Goal: Task Accomplishment & Management: Manage account settings

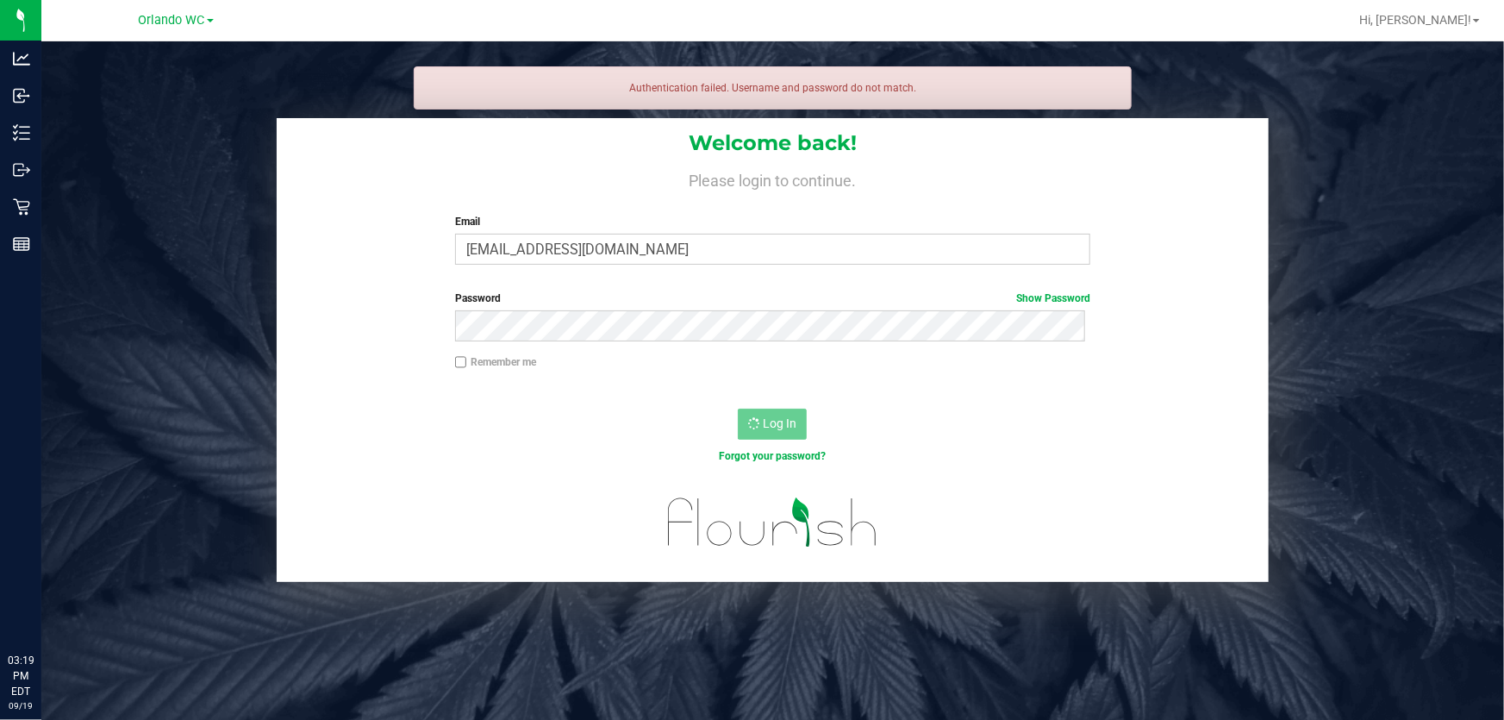
click at [297, 260] on div "Welcome back! Please login to continue. Email [EMAIL_ADDRESS][DOMAIN_NAME] Requ…" at bounding box center [773, 197] width 992 height 159
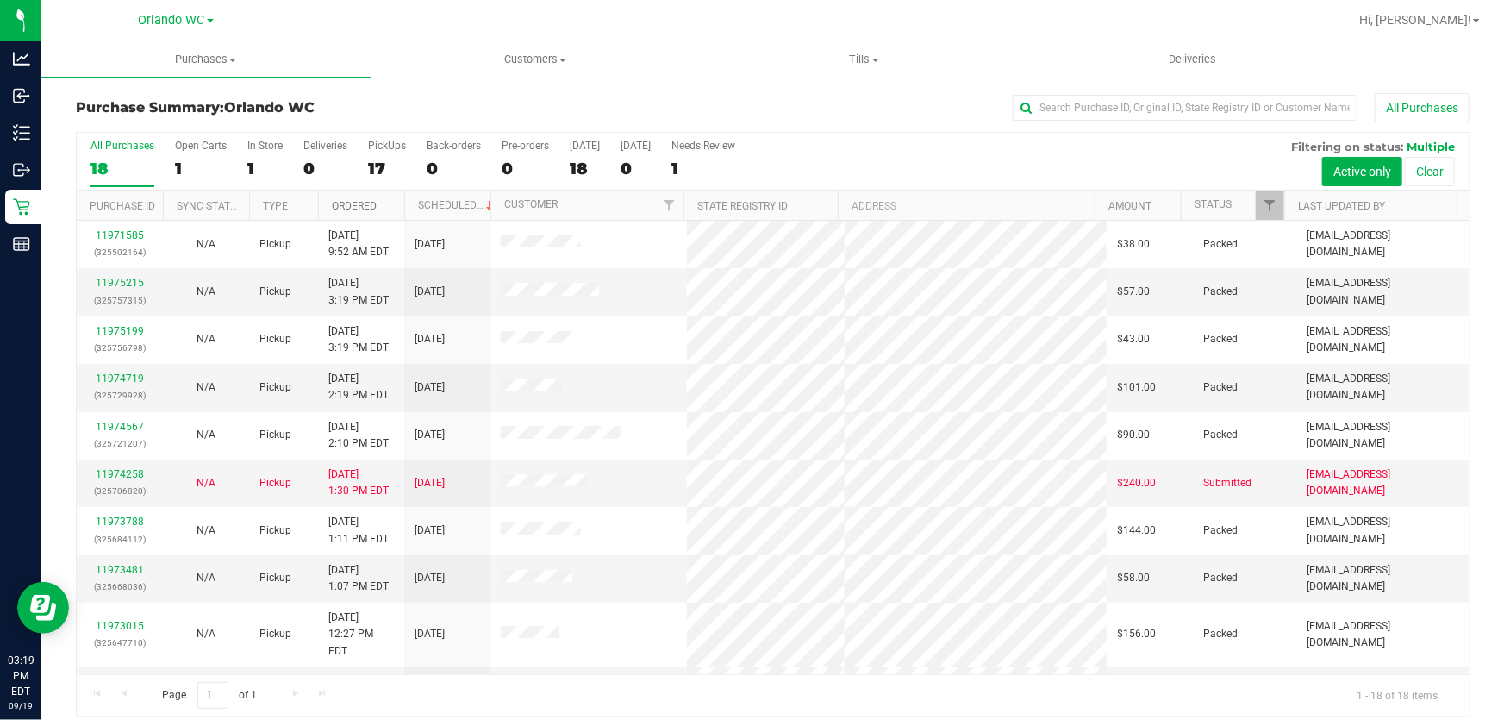
click at [358, 207] on link "Ordered" at bounding box center [354, 206] width 45 height 12
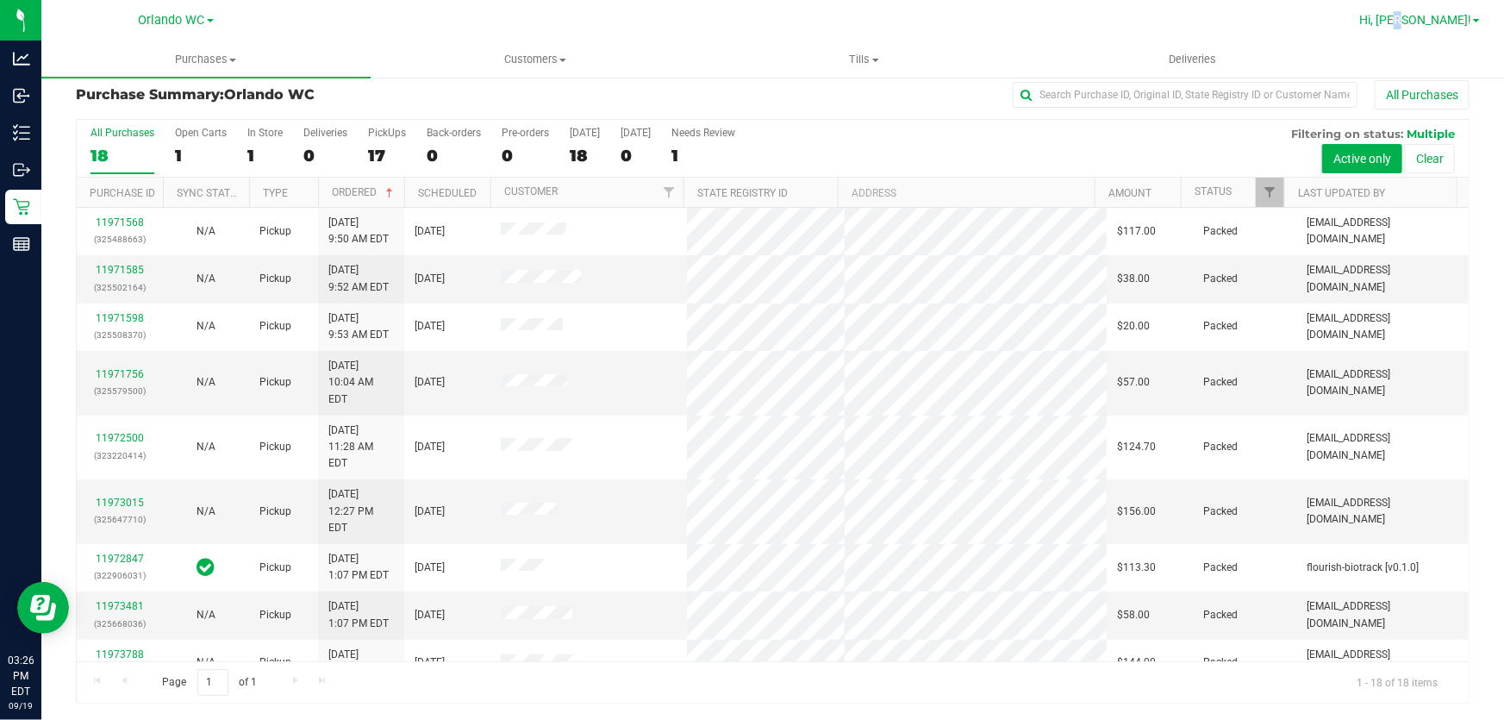
click at [1456, 21] on span "Hi, [PERSON_NAME]!" at bounding box center [1415, 20] width 112 height 14
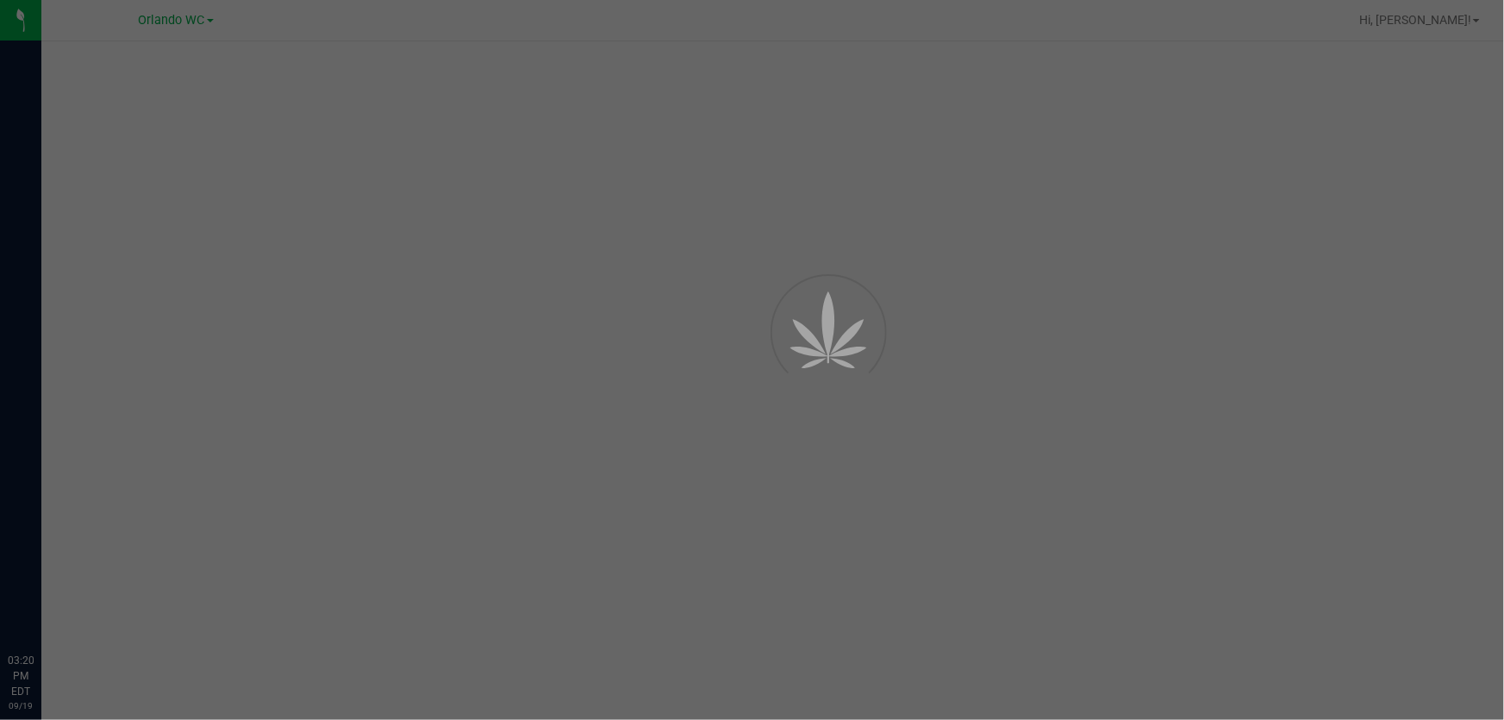
drag, startPoint x: 0, startPoint y: 0, endPoint x: 837, endPoint y: 449, distance: 949.9
click at [835, 438] on div at bounding box center [752, 360] width 1504 height 720
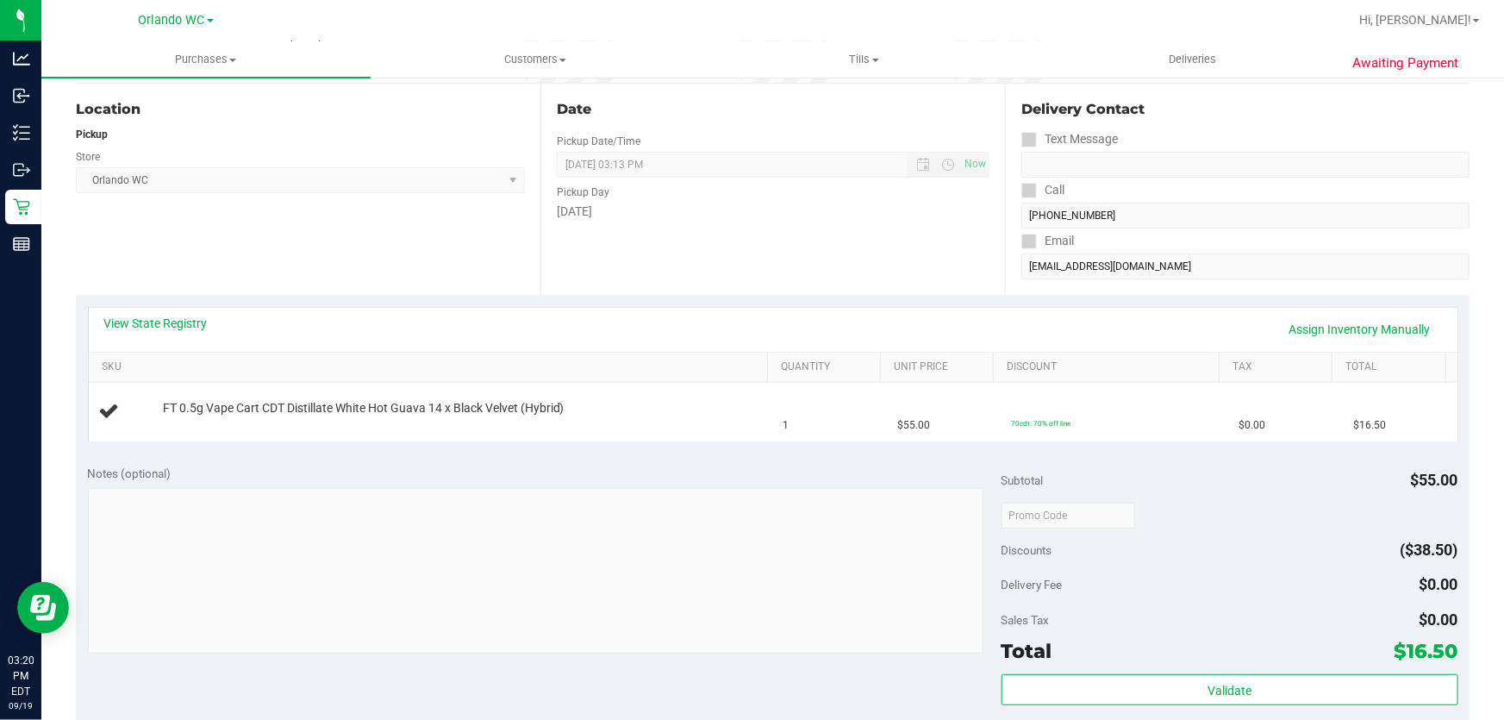
scroll to position [313, 0]
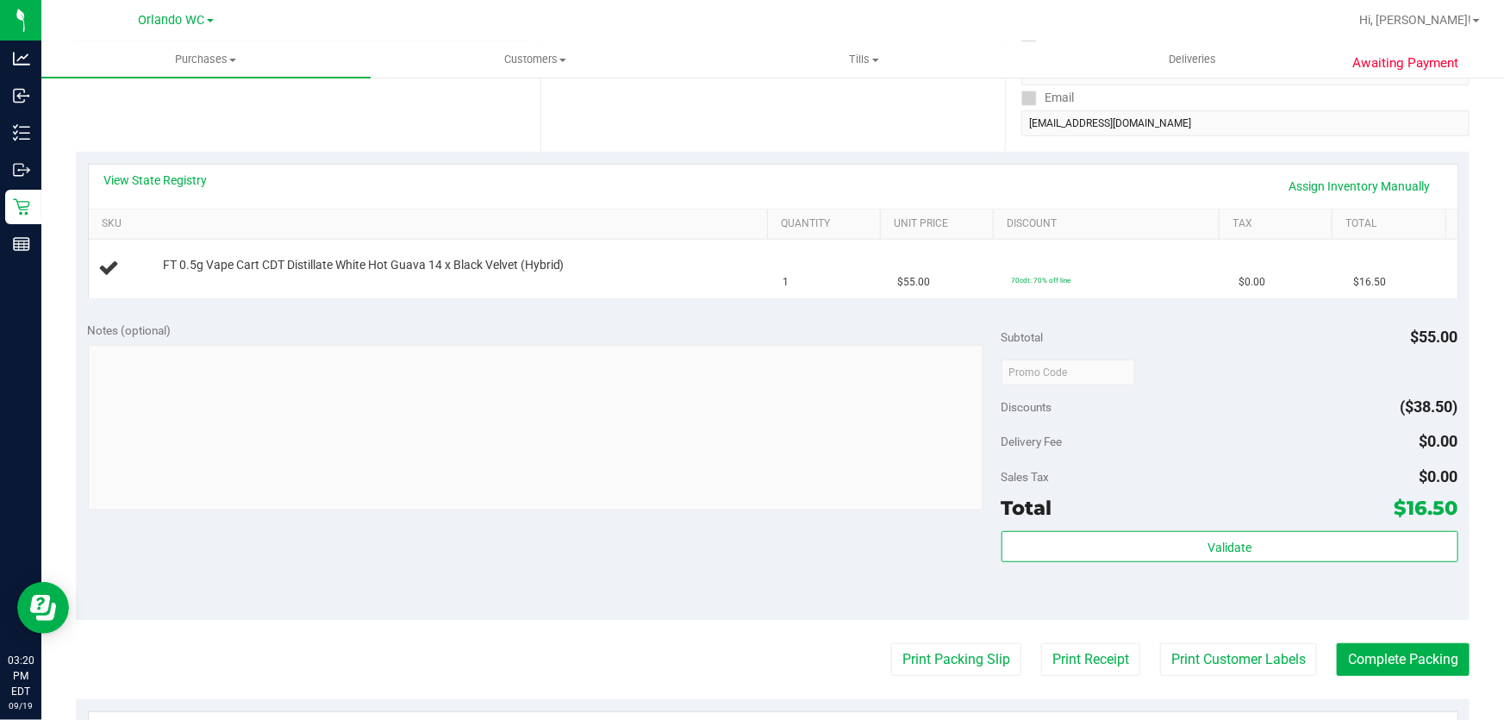
drag, startPoint x: 572, startPoint y: 529, endPoint x: 620, endPoint y: 476, distance: 71.4
click at [578, 520] on div "Notes (optional) Subtotal $55.00 Discounts ($38.50) Delivery Fee $0.00 Sales Ta…" at bounding box center [773, 464] width 1394 height 310
click at [586, 314] on div "Notes (optional) Subtotal $55.00 Discounts ($38.50) Delivery Fee $0.00 Sales Ta…" at bounding box center [773, 464] width 1394 height 310
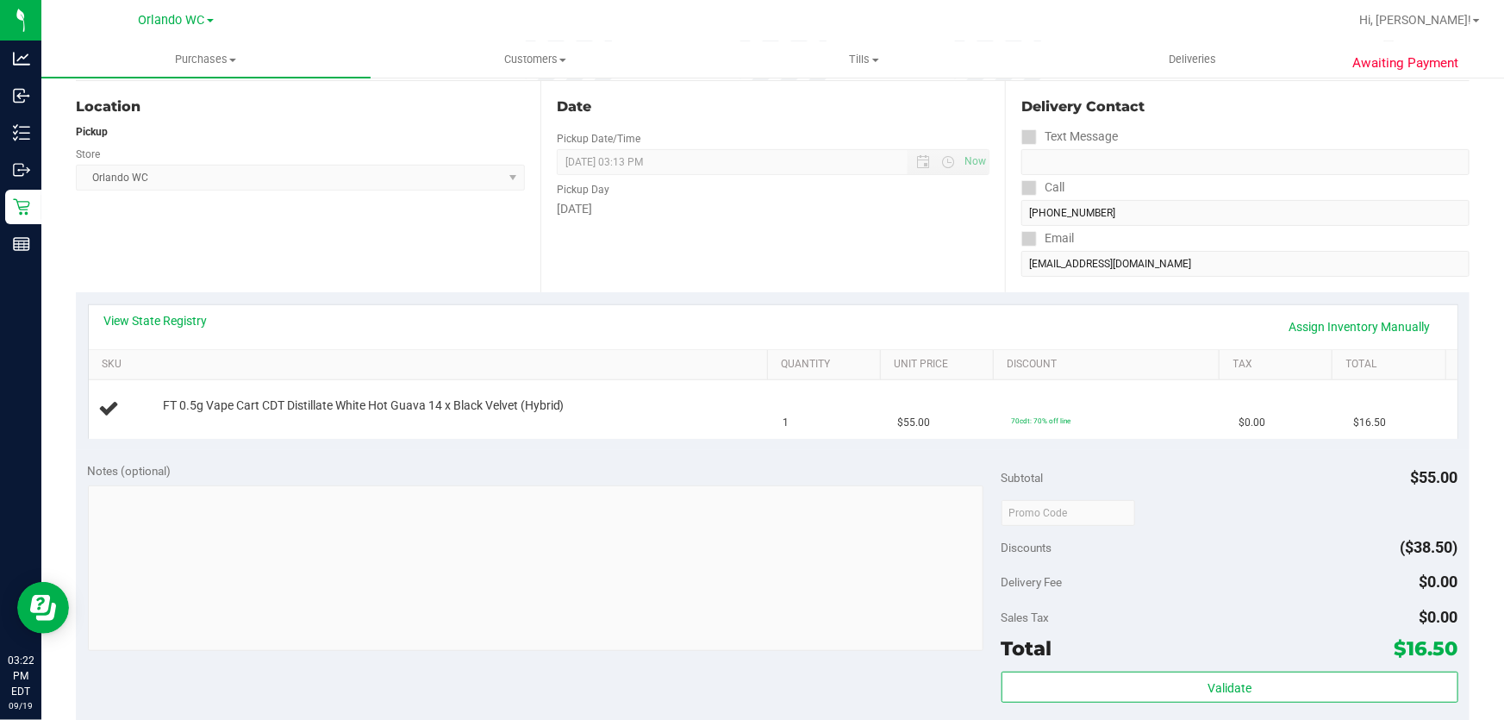
scroll to position [0, 0]
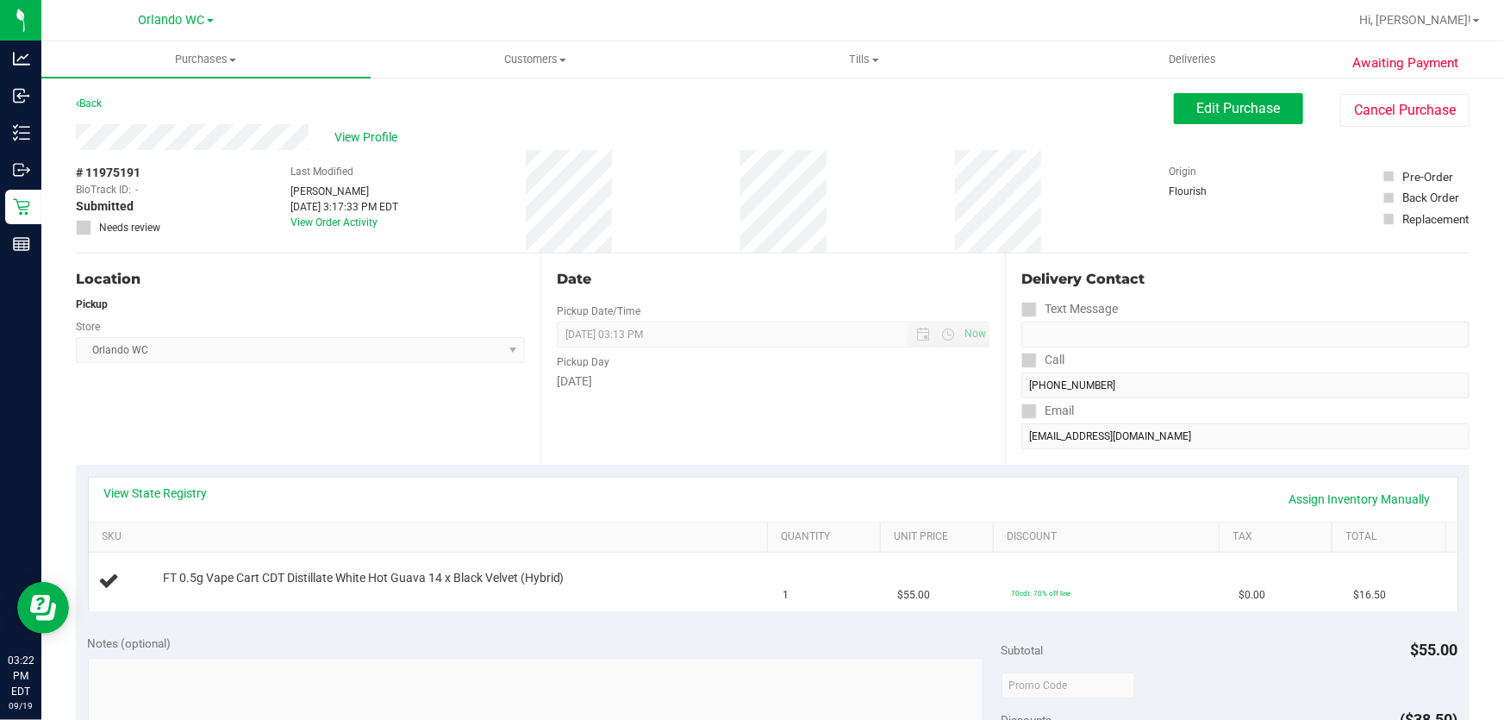
drag, startPoint x: 834, startPoint y: 297, endPoint x: 815, endPoint y: 296, distance: 19.0
click at [828, 296] on div "Date Pickup Date/Time 09/19/2025 Now 09/19/2025 03:13 PM Now Pickup Day Friday" at bounding box center [773, 358] width 465 height 211
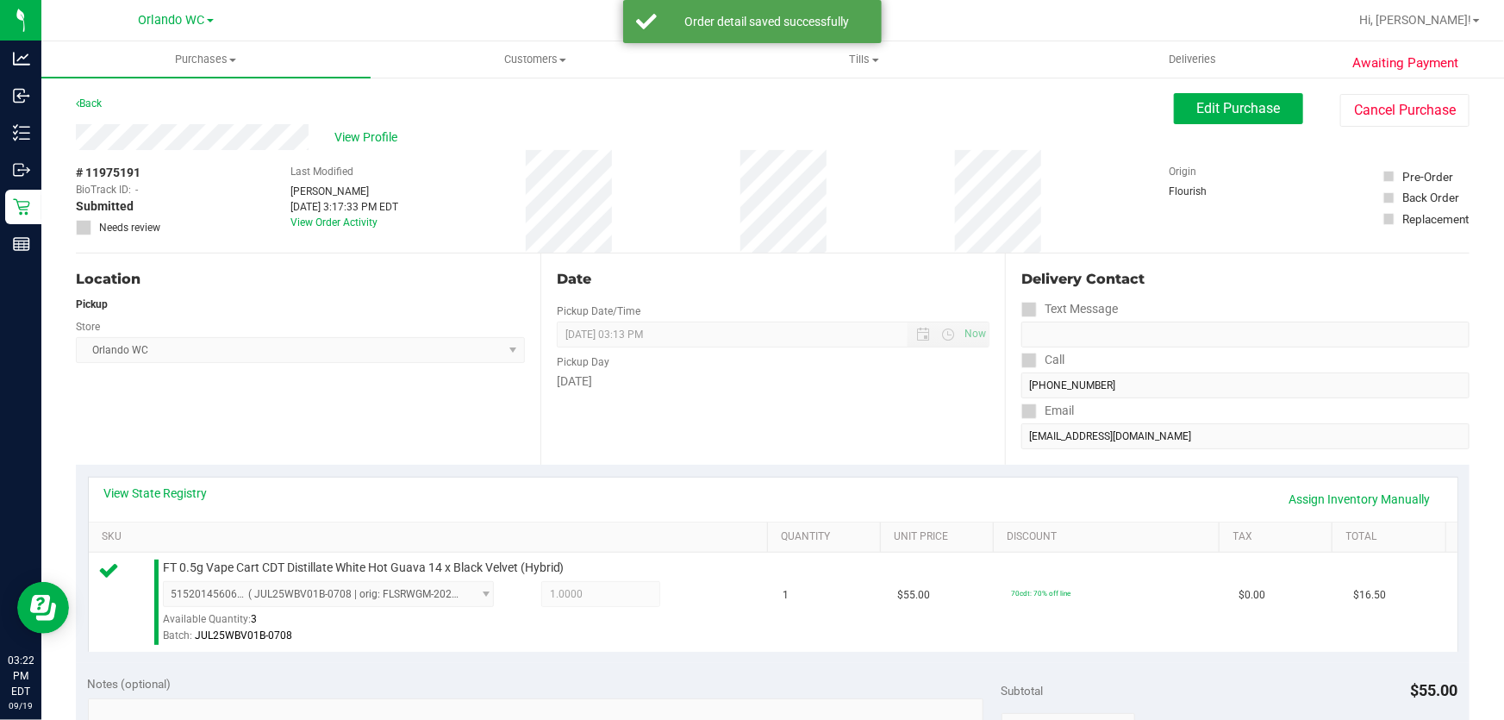
click at [727, 376] on div "Friday" at bounding box center [773, 381] width 433 height 18
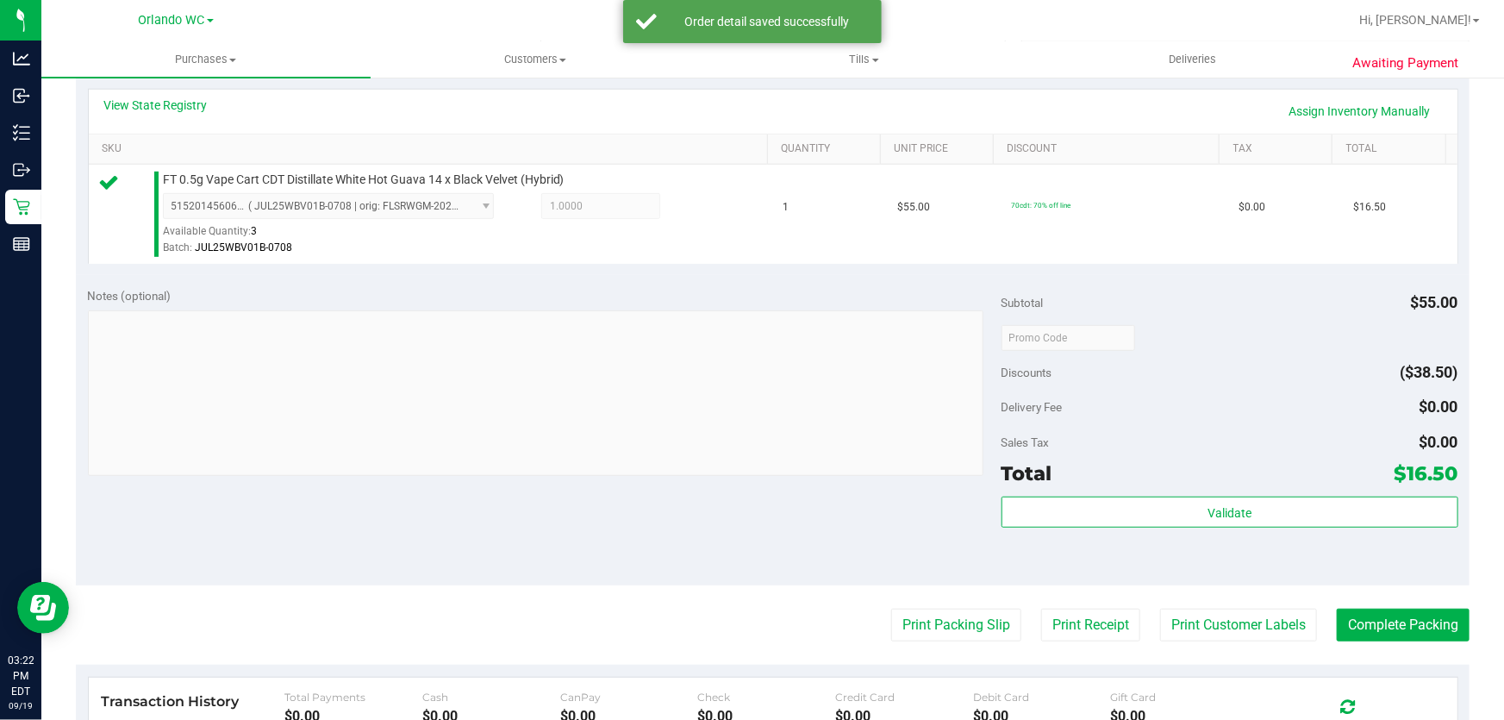
scroll to position [687, 0]
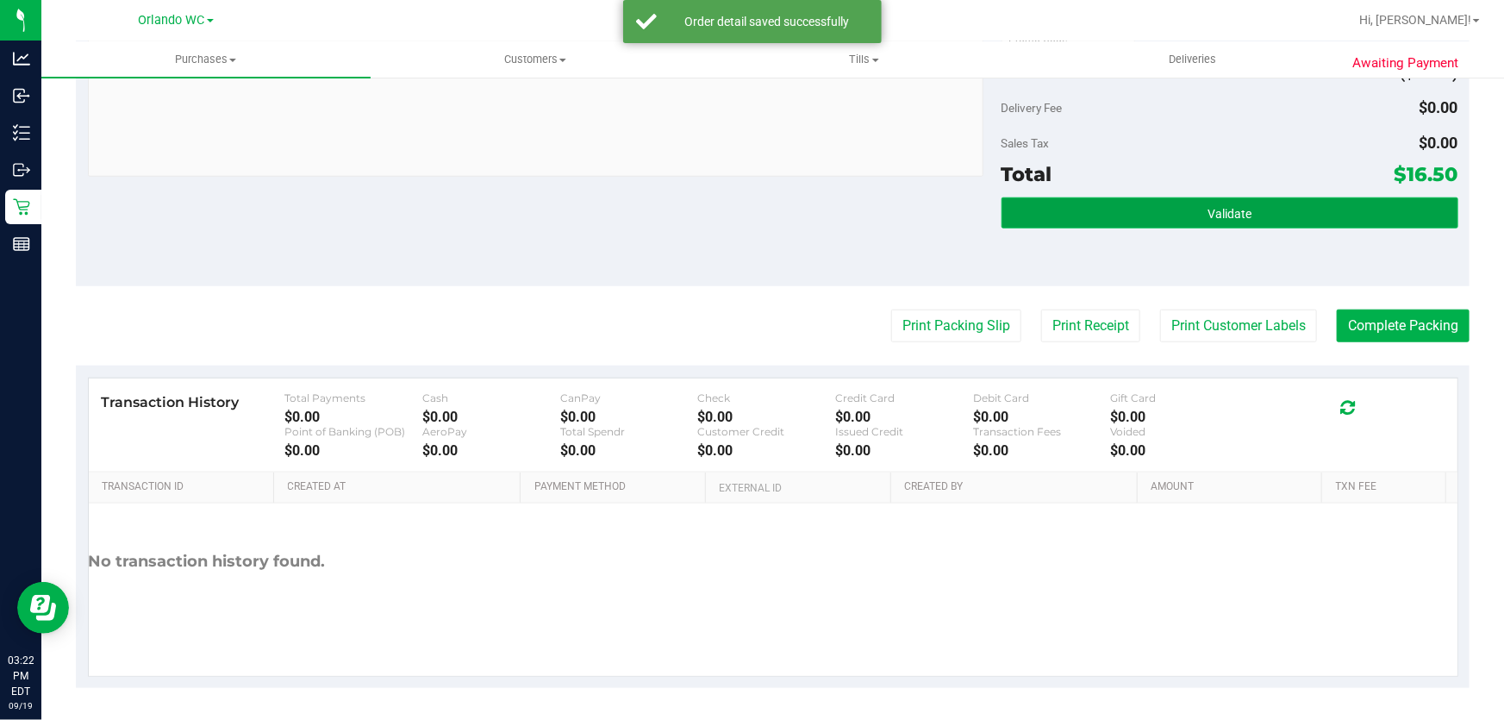
click at [1197, 199] on button "Validate" at bounding box center [1230, 212] width 457 height 31
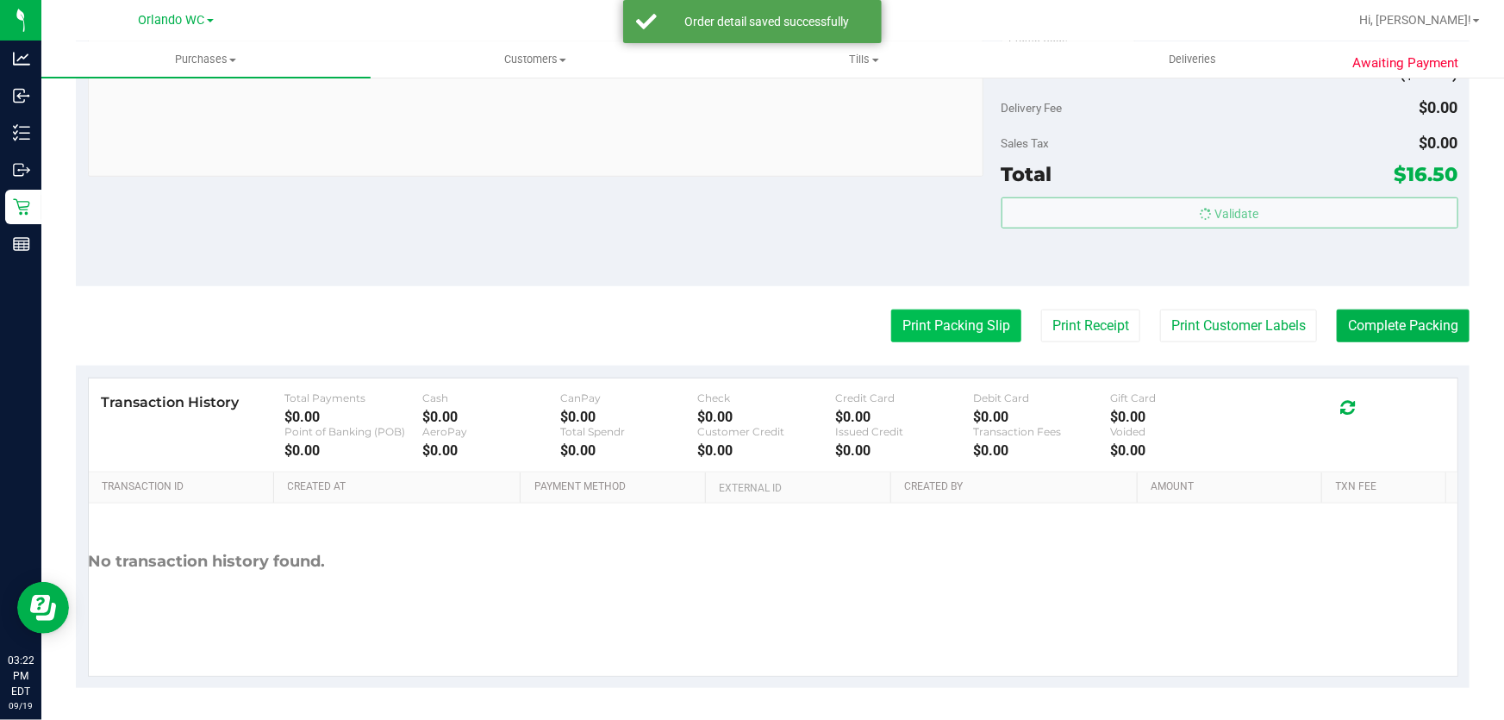
click at [958, 318] on button "Print Packing Slip" at bounding box center [956, 325] width 130 height 33
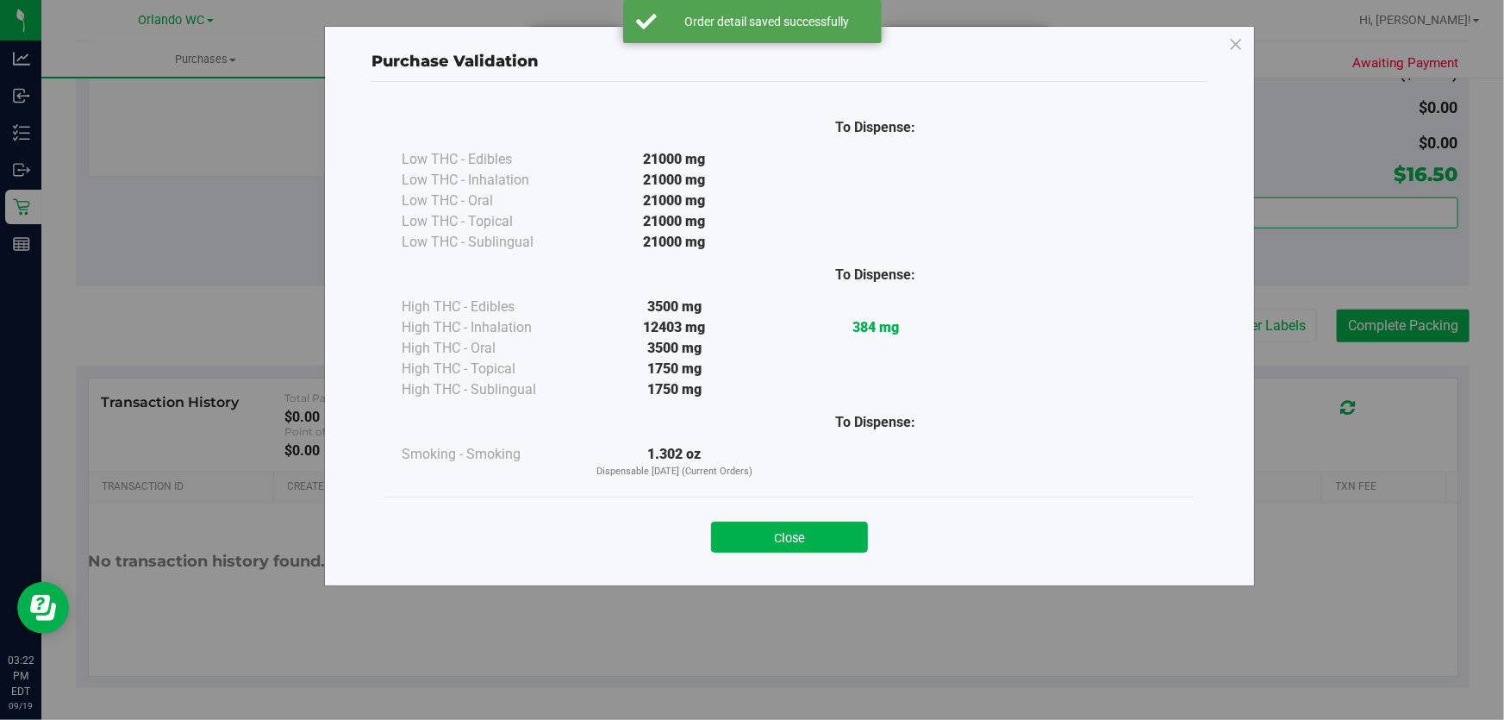
click at [835, 517] on div "Close" at bounding box center [789, 531] width 784 height 43
drag, startPoint x: 827, startPoint y: 535, endPoint x: 822, endPoint y: 341, distance: 194.9
click at [827, 534] on button "Close" at bounding box center [789, 537] width 157 height 31
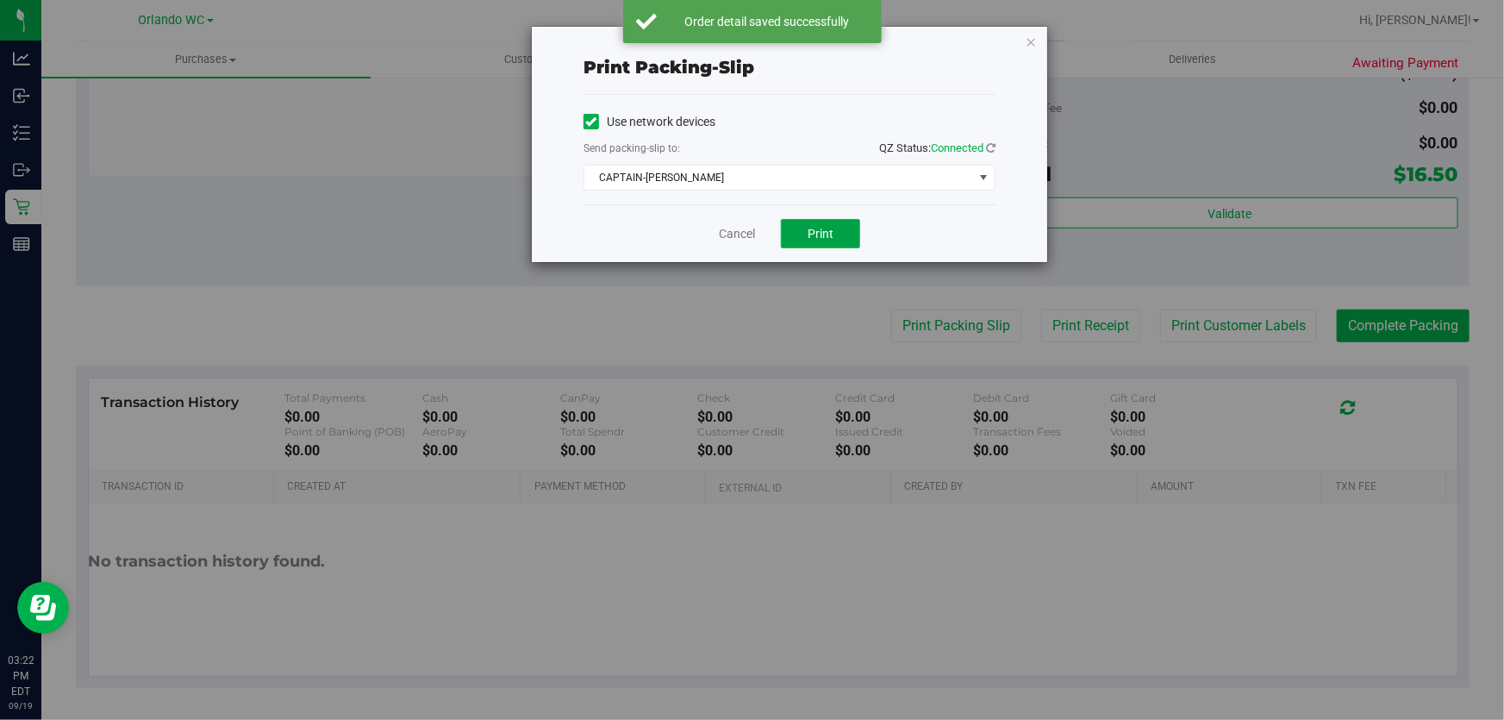
click at [830, 233] on span "Print" at bounding box center [821, 234] width 26 height 14
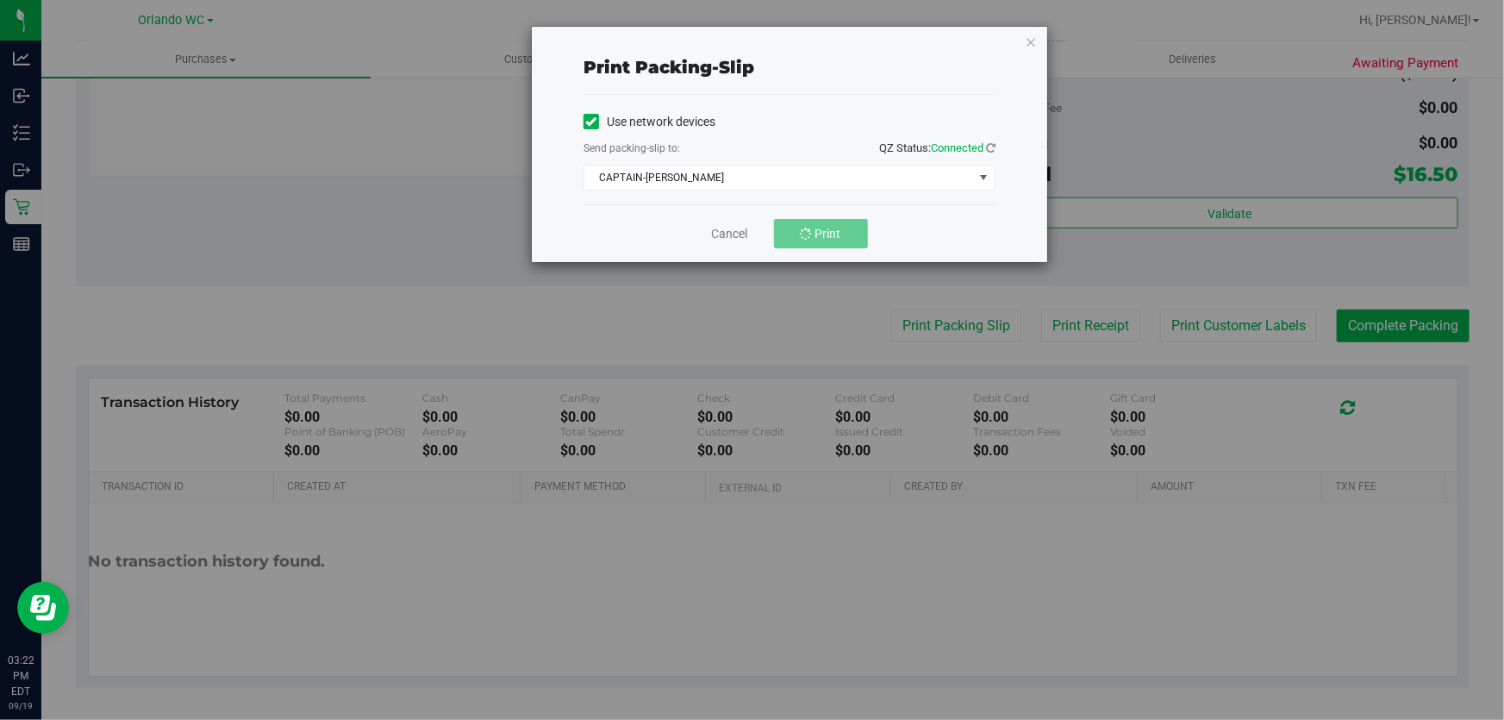
click at [738, 303] on div "Print packing-slip Use network devices Send packing-slip to: QZ Status: Connect…" at bounding box center [758, 360] width 1517 height 720
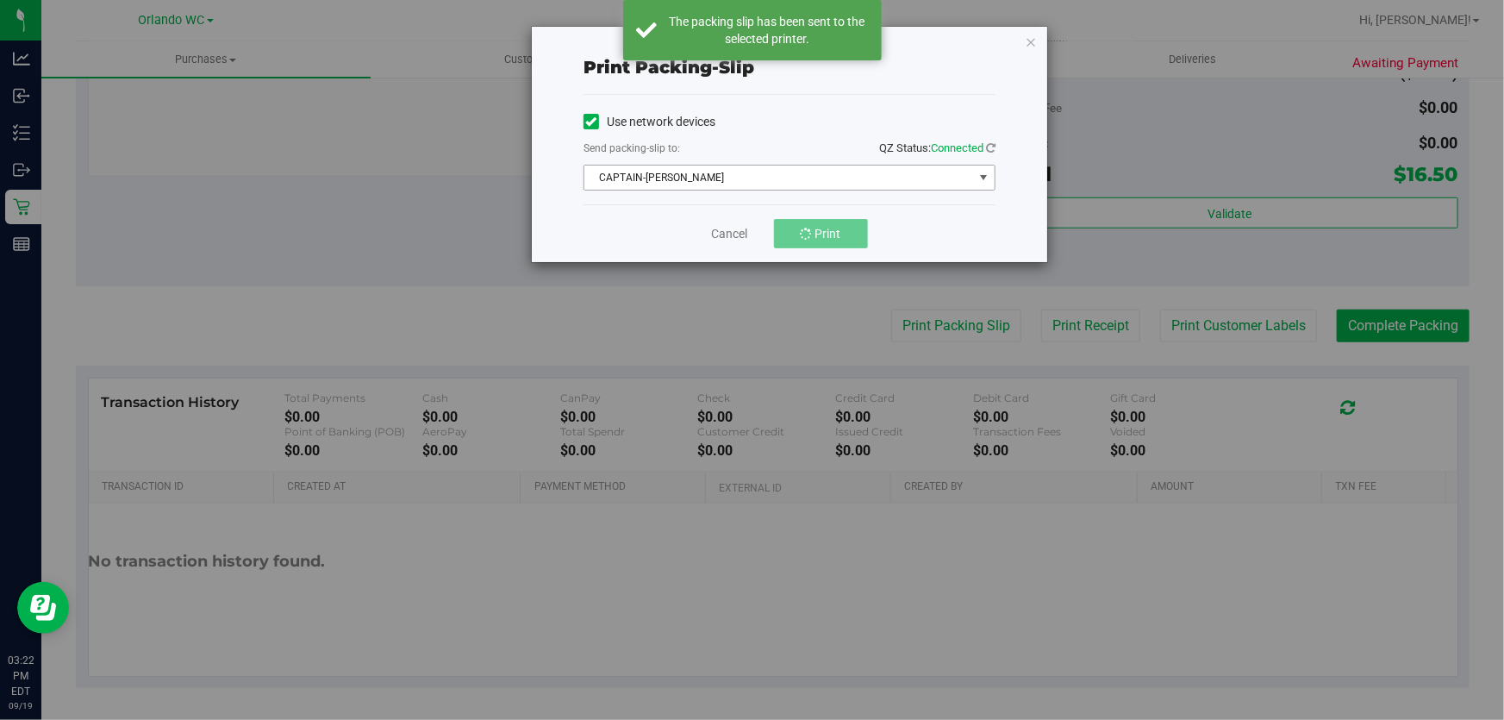
click at [677, 163] on div "Use network devices Send packing-slip to: QZ Status: Connected CAPTAIN-KANGA Ch…" at bounding box center [790, 150] width 412 height 82
click at [672, 168] on span "CAPTAIN-KANGA" at bounding box center [778, 178] width 389 height 24
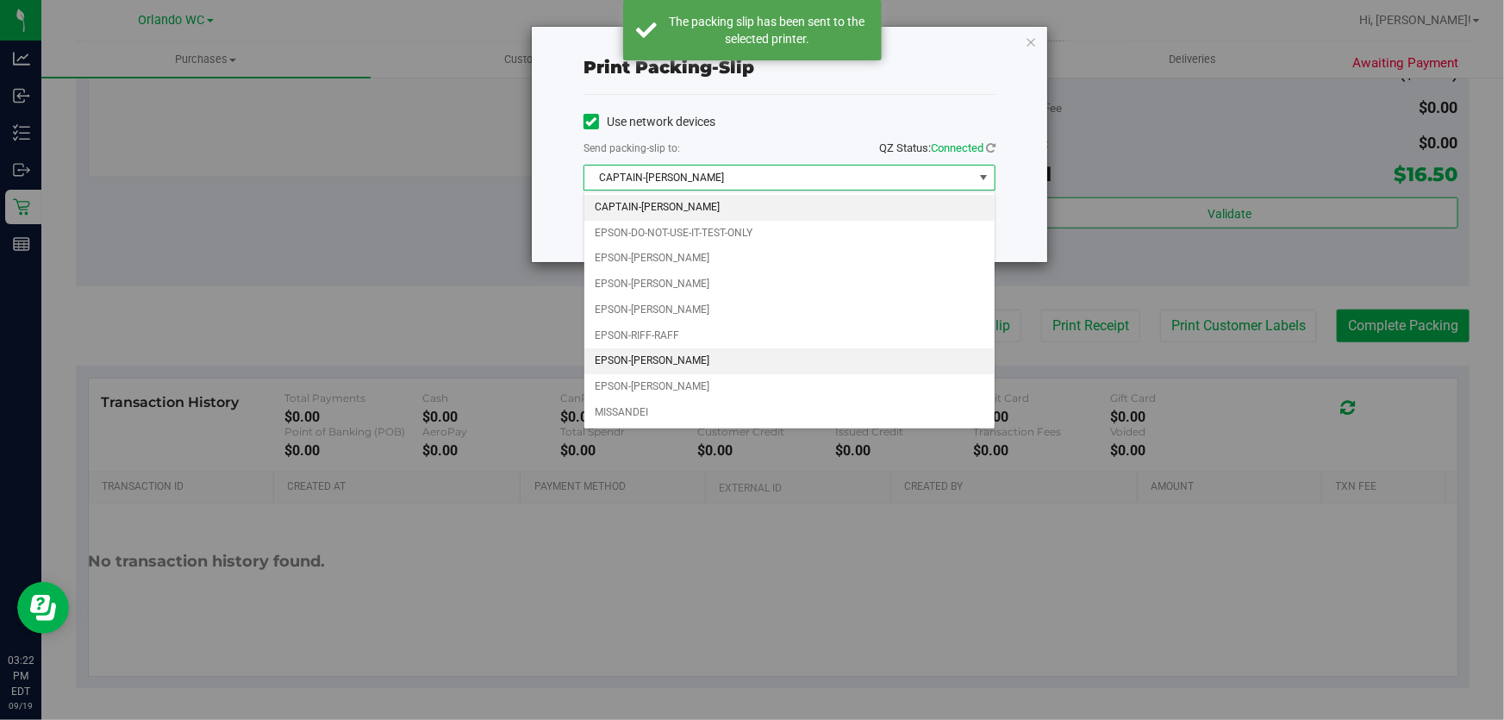
drag, startPoint x: 684, startPoint y: 353, endPoint x: 680, endPoint y: 362, distance: 9.3
click at [682, 359] on li "EPSON-RODNEY-ATKINS" at bounding box center [789, 361] width 410 height 26
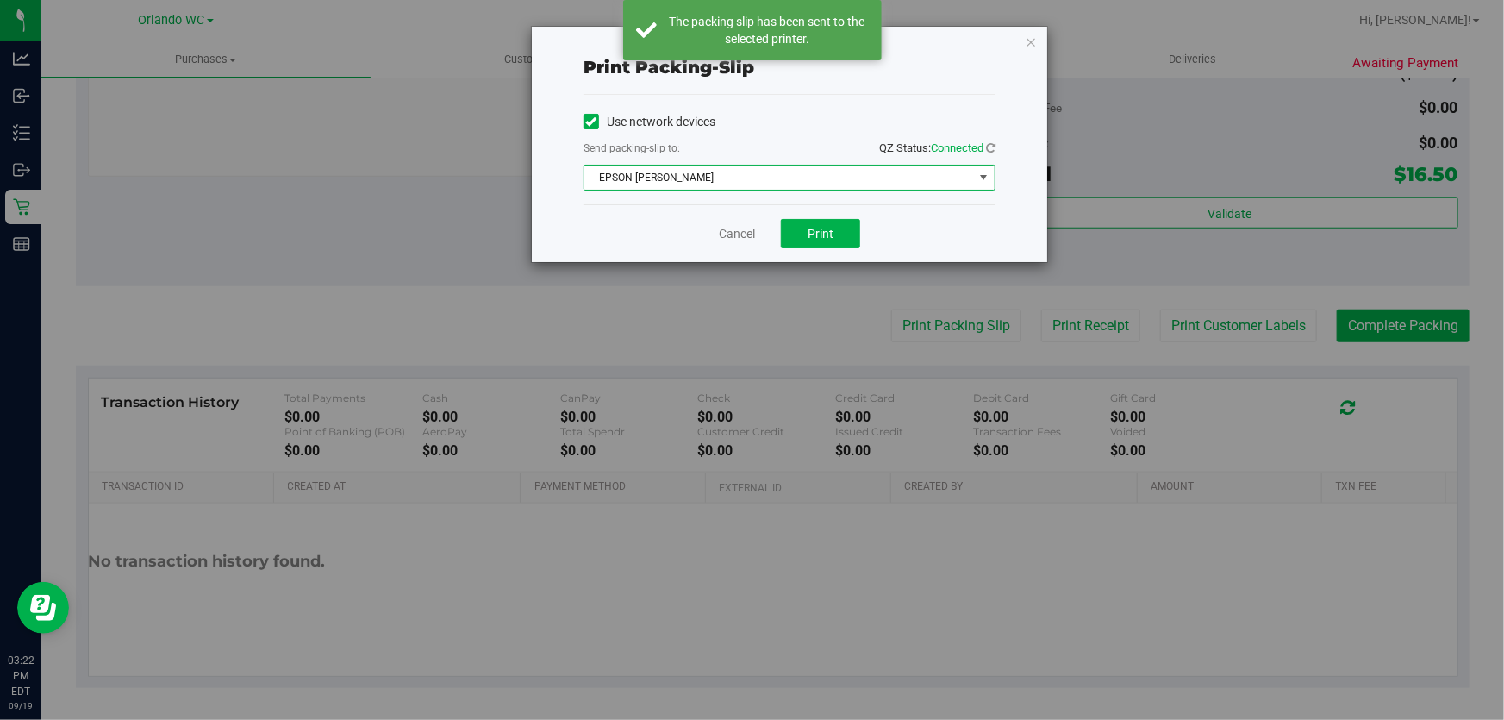
click at [681, 210] on div "Cancel Print" at bounding box center [790, 233] width 412 height 58
click at [818, 241] on button "Print" at bounding box center [820, 233] width 79 height 29
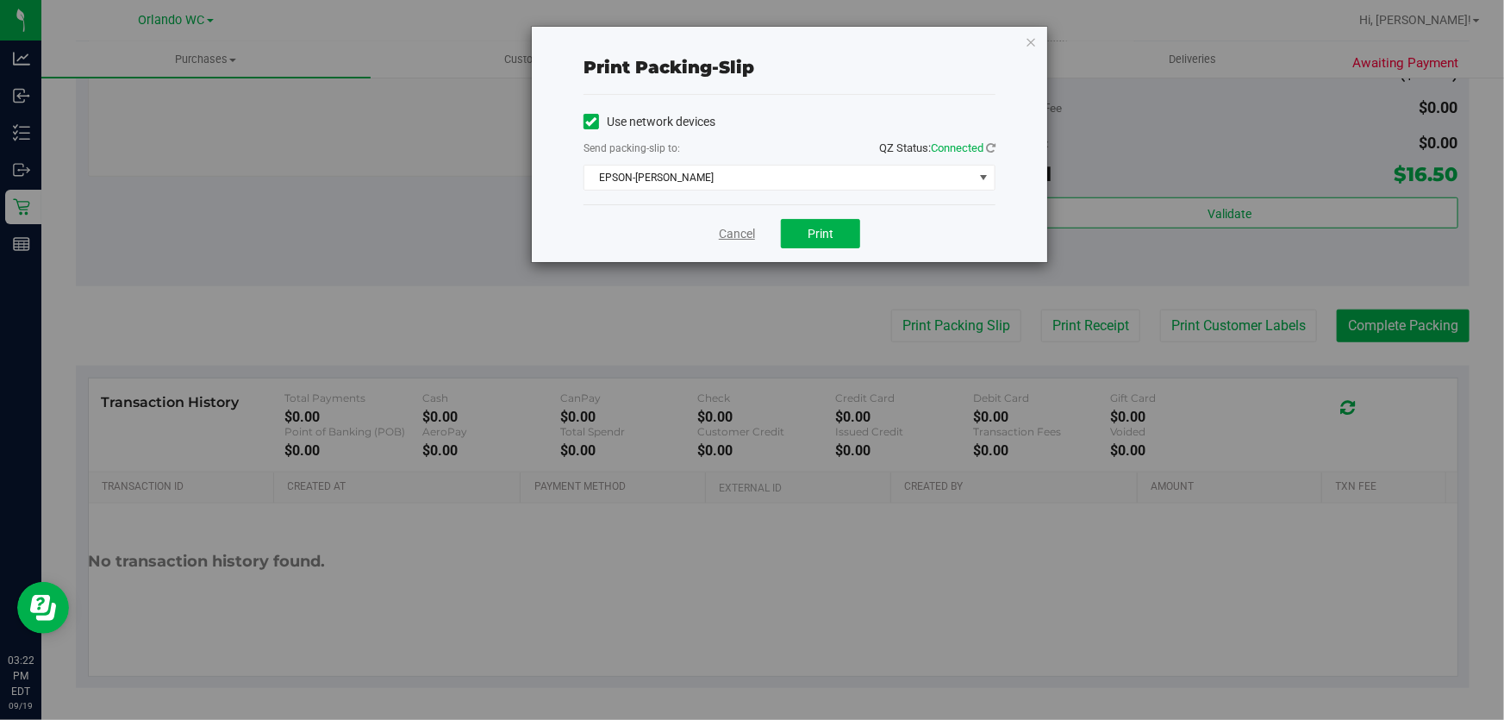
click at [724, 236] on link "Cancel" at bounding box center [737, 234] width 36 height 18
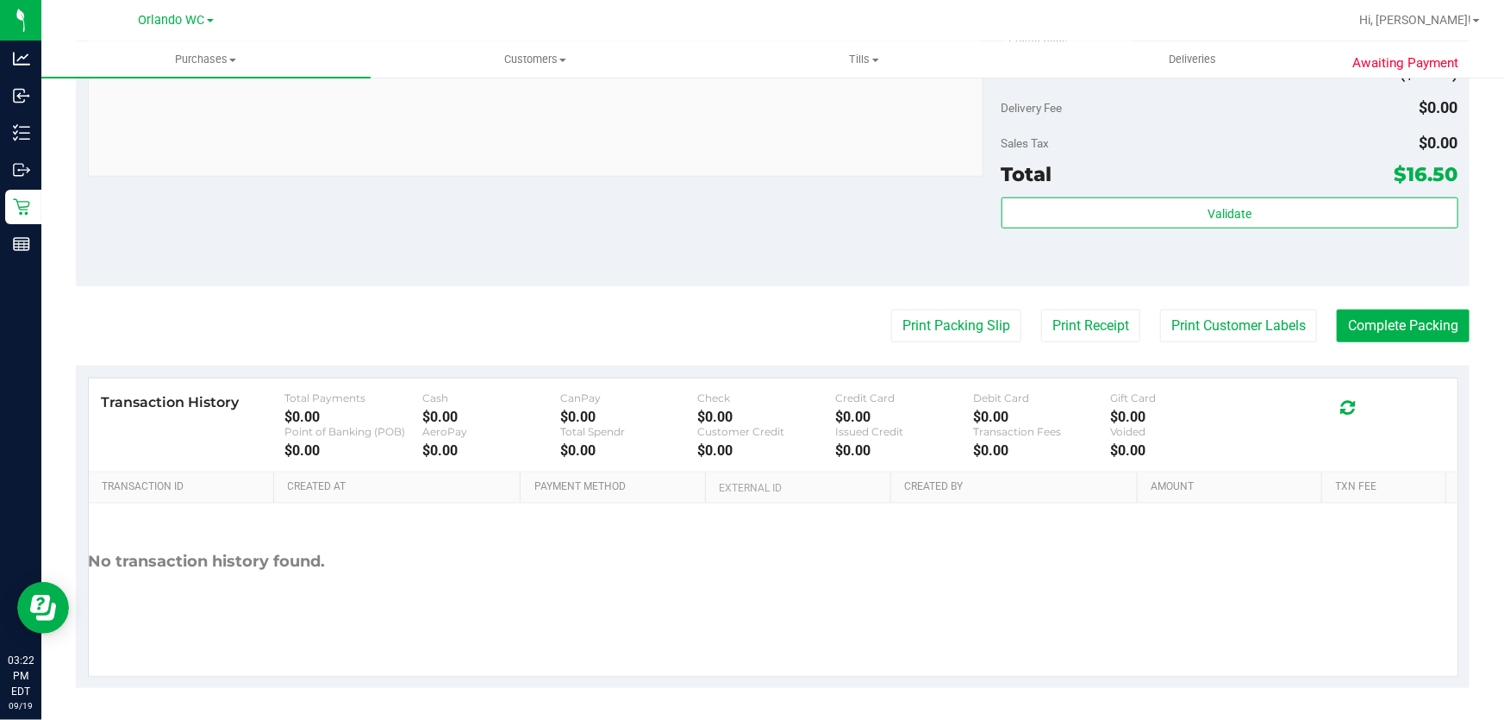
drag, startPoint x: 701, startPoint y: 353, endPoint x: 1503, endPoint y: 115, distance: 837.1
click at [722, 329] on purchase-details "Back Edit Purchase Cancel Purchase View Profile # 11975191 BioTrack ID: - Submi…" at bounding box center [773, 47] width 1394 height 1282
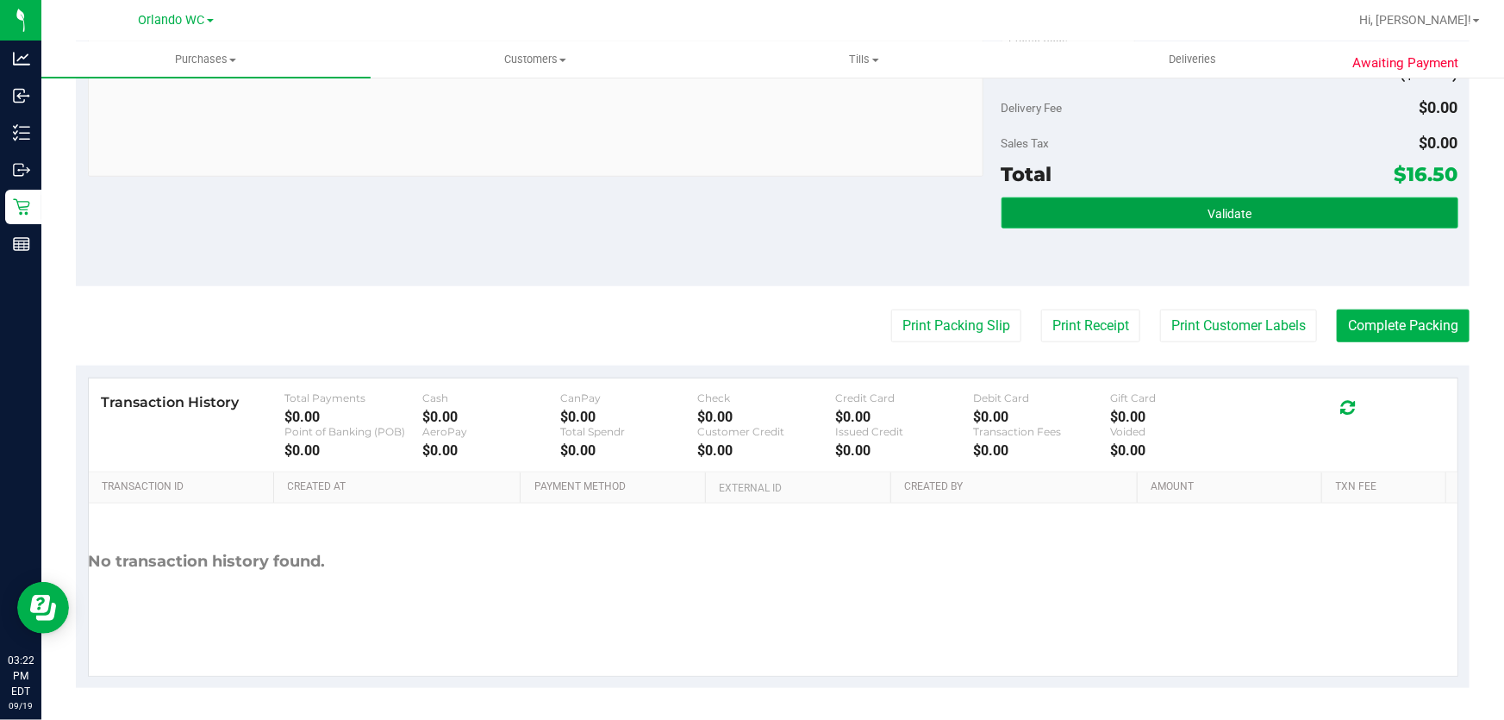
click at [1345, 211] on button "Validate" at bounding box center [1230, 212] width 457 height 31
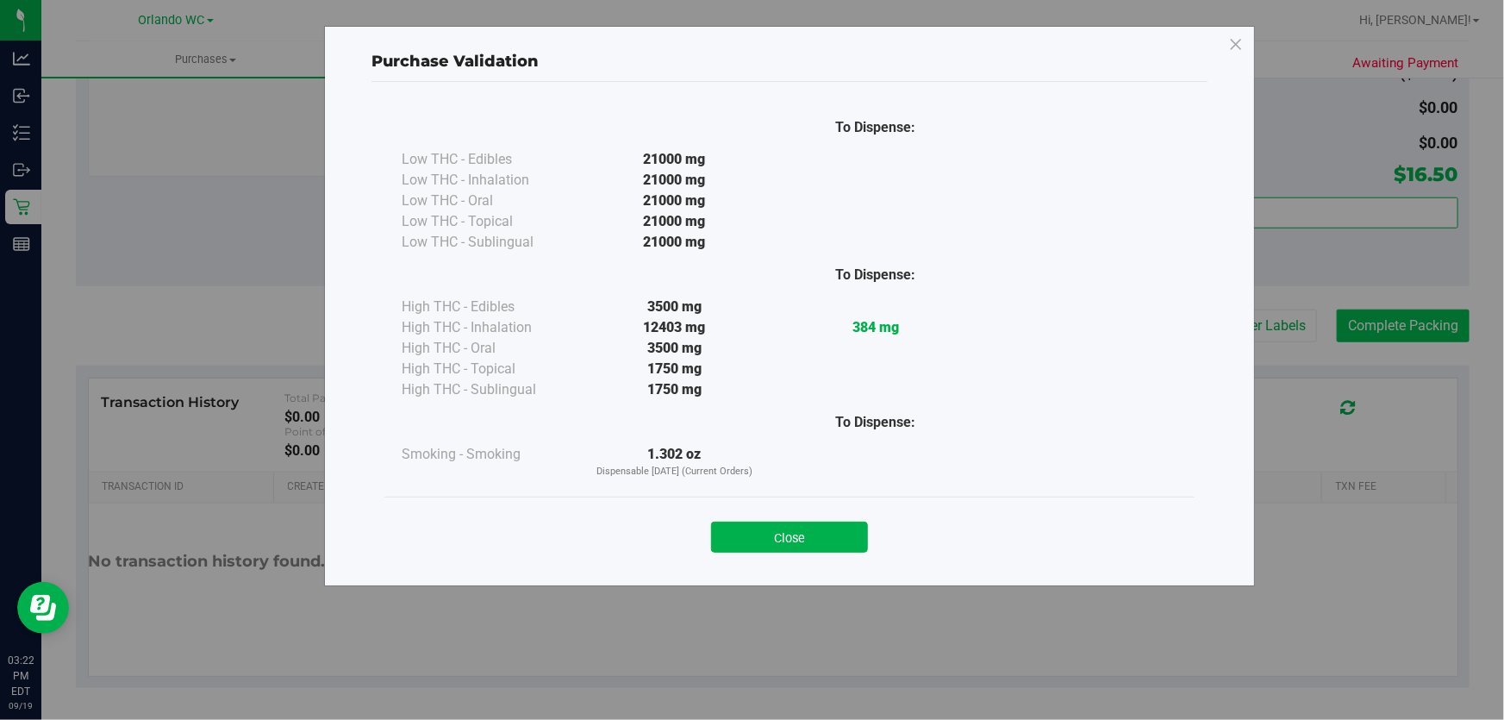
click at [1400, 334] on div "Purchase Validation To Dispense: Low THC - Edibles 21000 mg" at bounding box center [758, 360] width 1517 height 720
drag, startPoint x: 819, startPoint y: 555, endPoint x: 822, endPoint y: 543, distance: 12.3
click at [822, 548] on div "Close" at bounding box center [789, 532] width 810 height 70
click at [825, 540] on button "Close" at bounding box center [789, 537] width 157 height 31
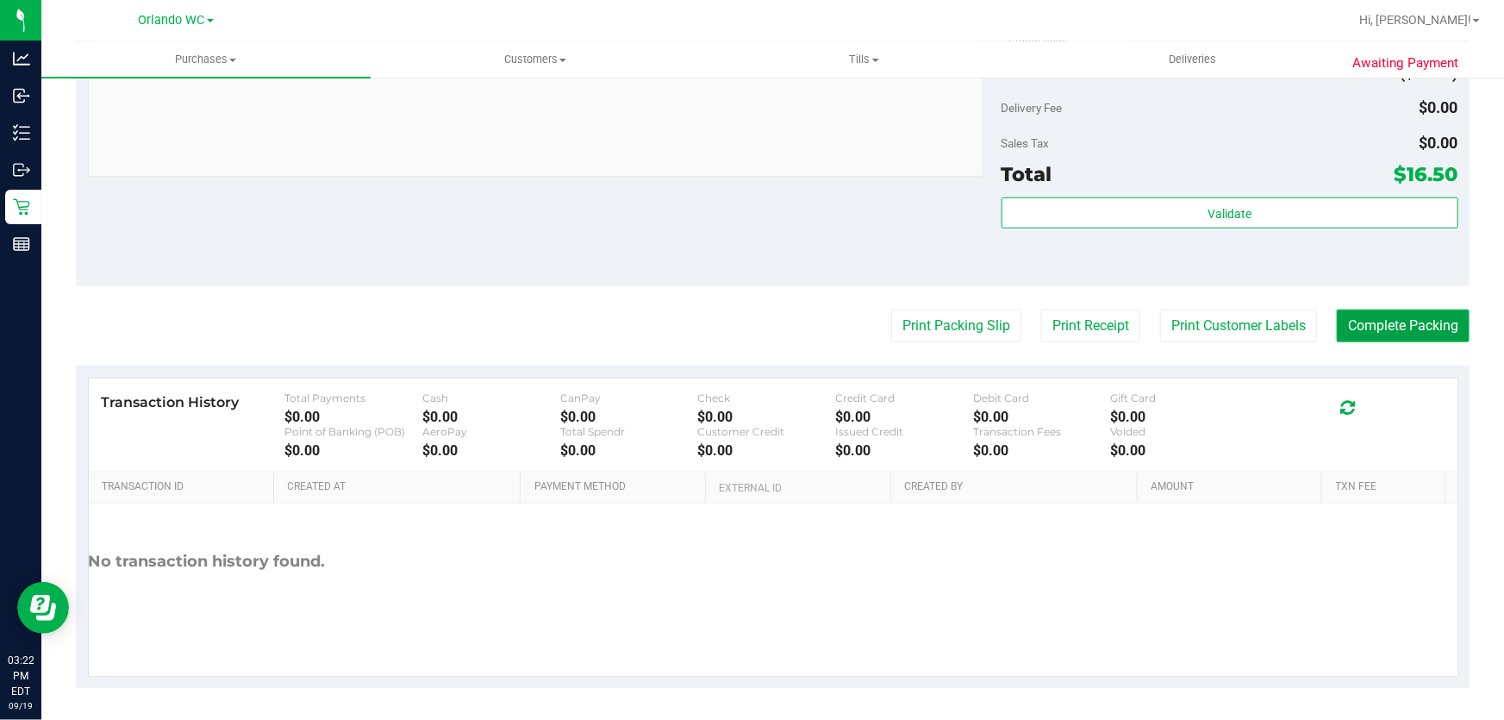
drag, startPoint x: 1393, startPoint y: 320, endPoint x: 761, endPoint y: 253, distance: 635.4
click at [1389, 319] on button "Complete Packing" at bounding box center [1403, 325] width 133 height 33
drag, startPoint x: 761, startPoint y: 253, endPoint x: 798, endPoint y: 255, distance: 37.1
click at [766, 255] on div "Notes (optional) Subtotal $55.00 Discounts ($38.50) Delivery Fee $0.00 Sales Ta…" at bounding box center [773, 131] width 1394 height 310
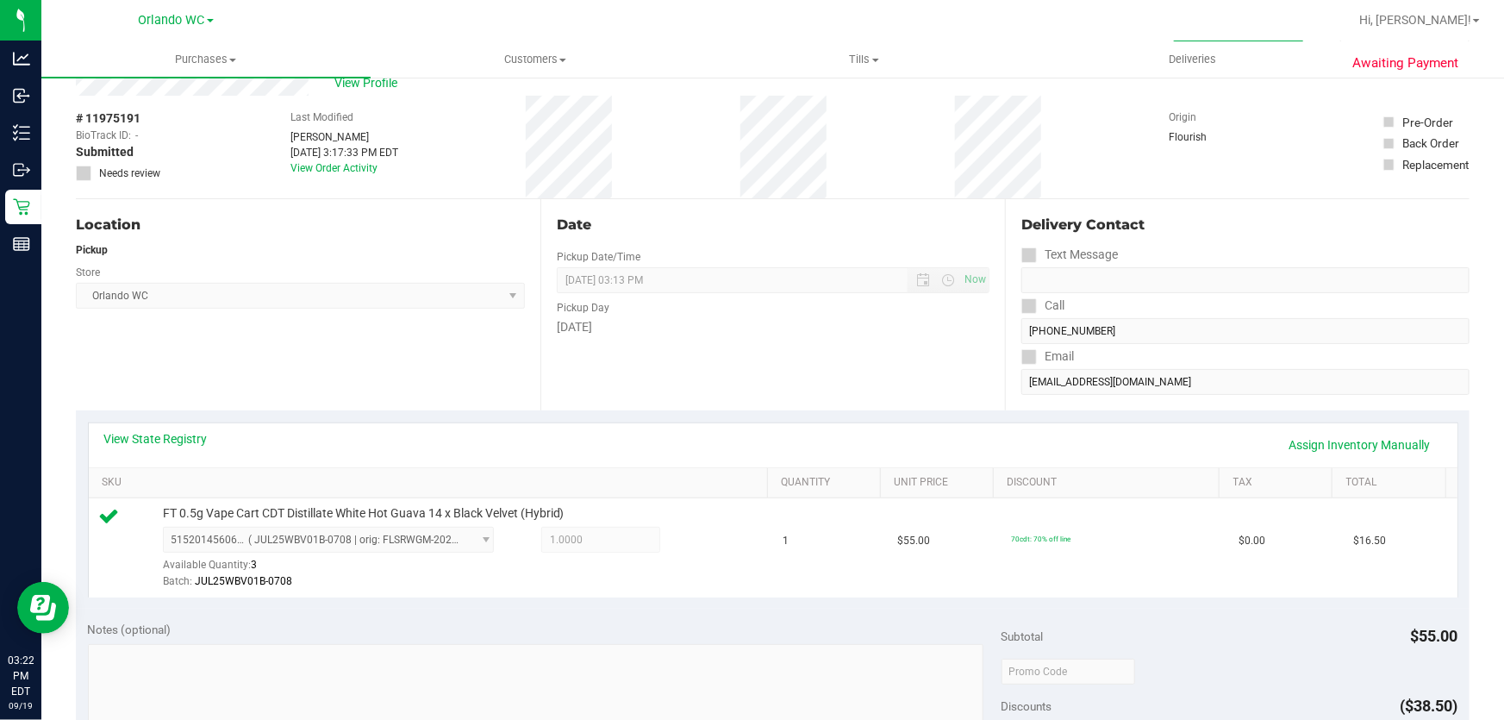
scroll to position [0, 0]
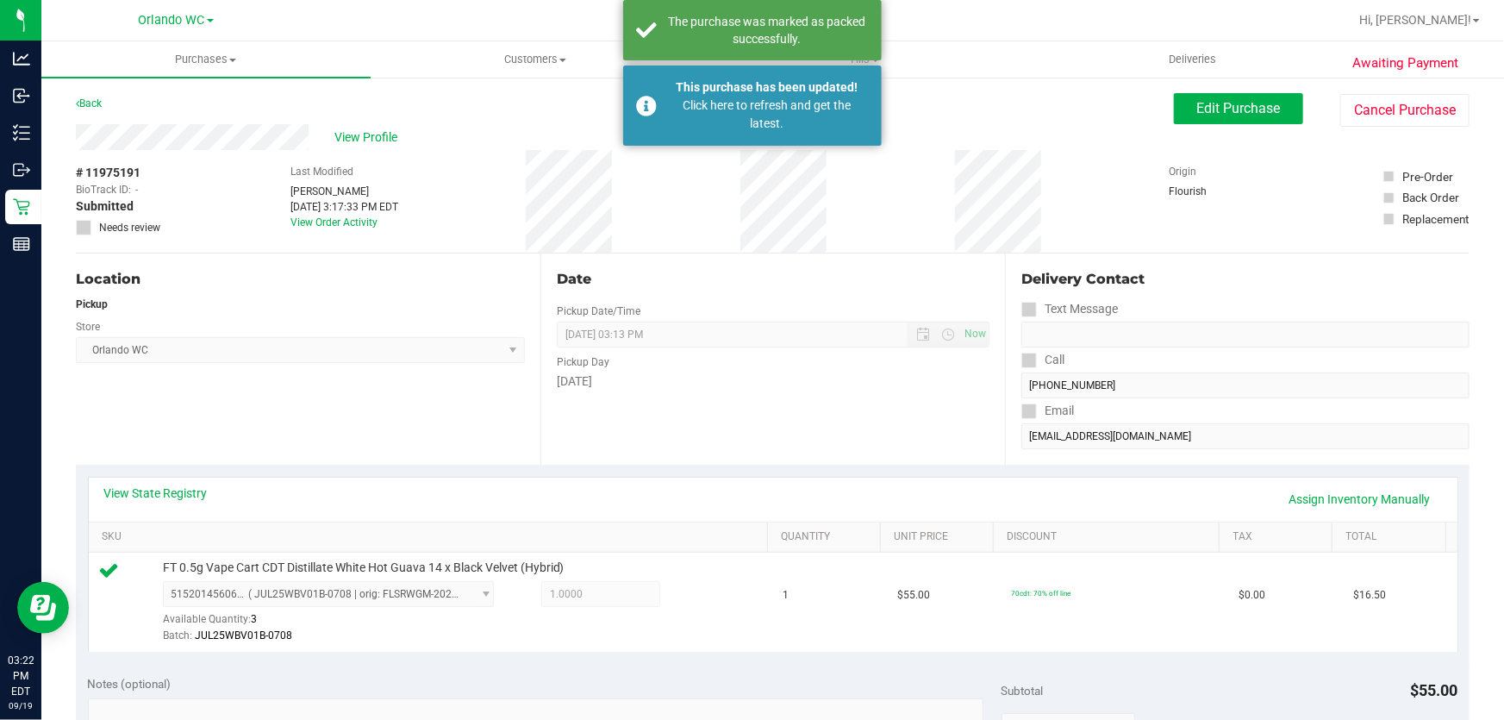
drag, startPoint x: 845, startPoint y: 195, endPoint x: 917, endPoint y: 270, distance: 104.3
click at [847, 201] on div "# 11975191 BioTrack ID: - Submitted Needs review Last Modified Cole Rosenblum S…" at bounding box center [773, 201] width 1394 height 103
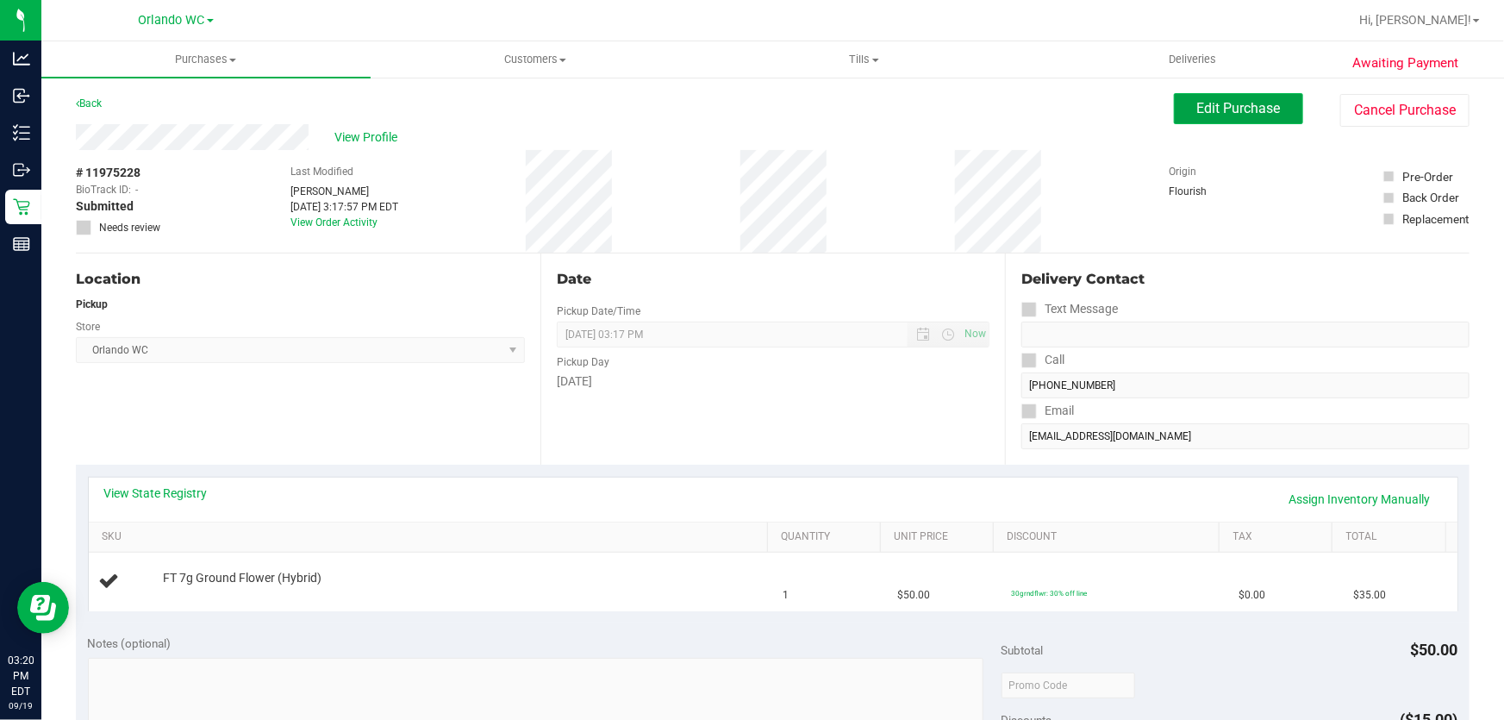
click at [1261, 98] on button "Edit Purchase" at bounding box center [1238, 108] width 129 height 31
click at [979, 282] on div "Date" at bounding box center [773, 279] width 433 height 21
click at [976, 283] on div "Date" at bounding box center [773, 279] width 433 height 21
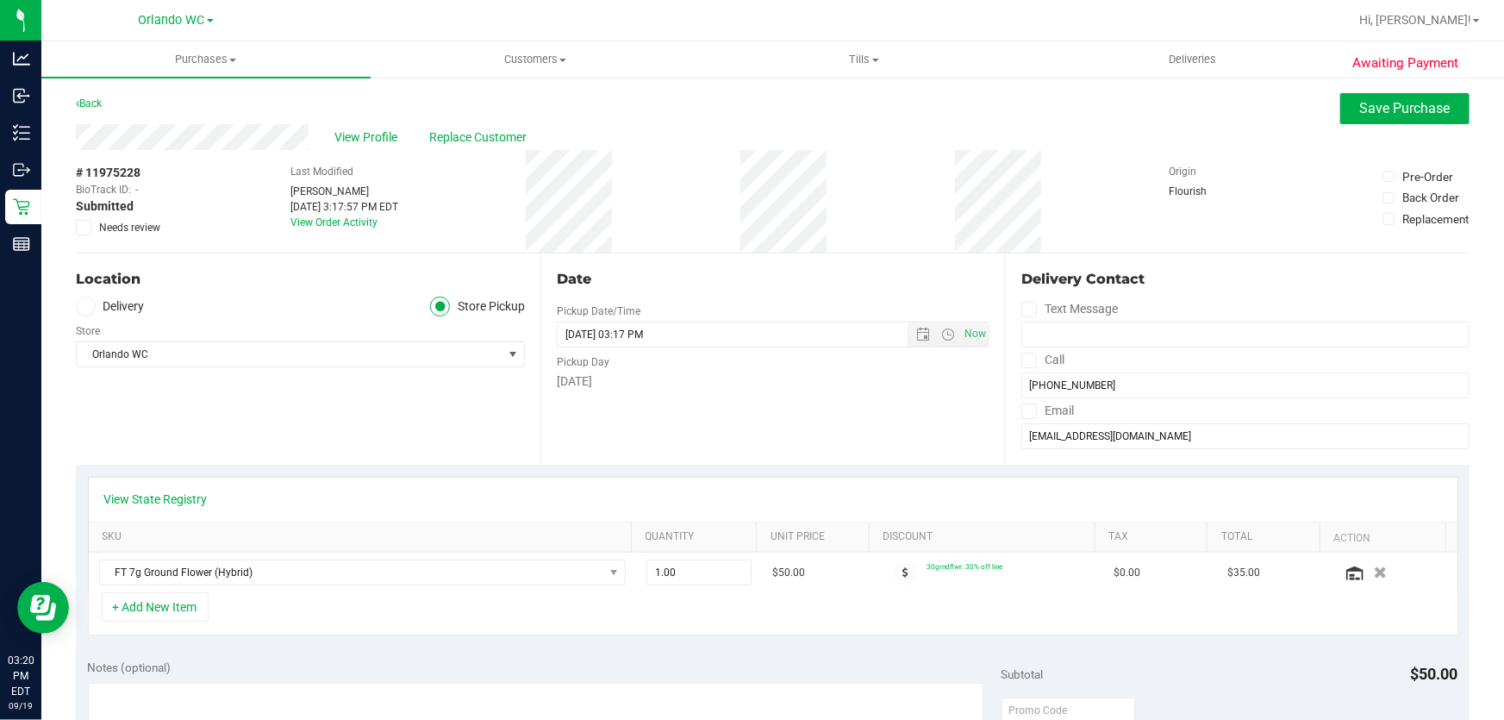
drag, startPoint x: 889, startPoint y: 578, endPoint x: 908, endPoint y: 594, distance: 25.1
click at [893, 578] on span at bounding box center [905, 572] width 25 height 25
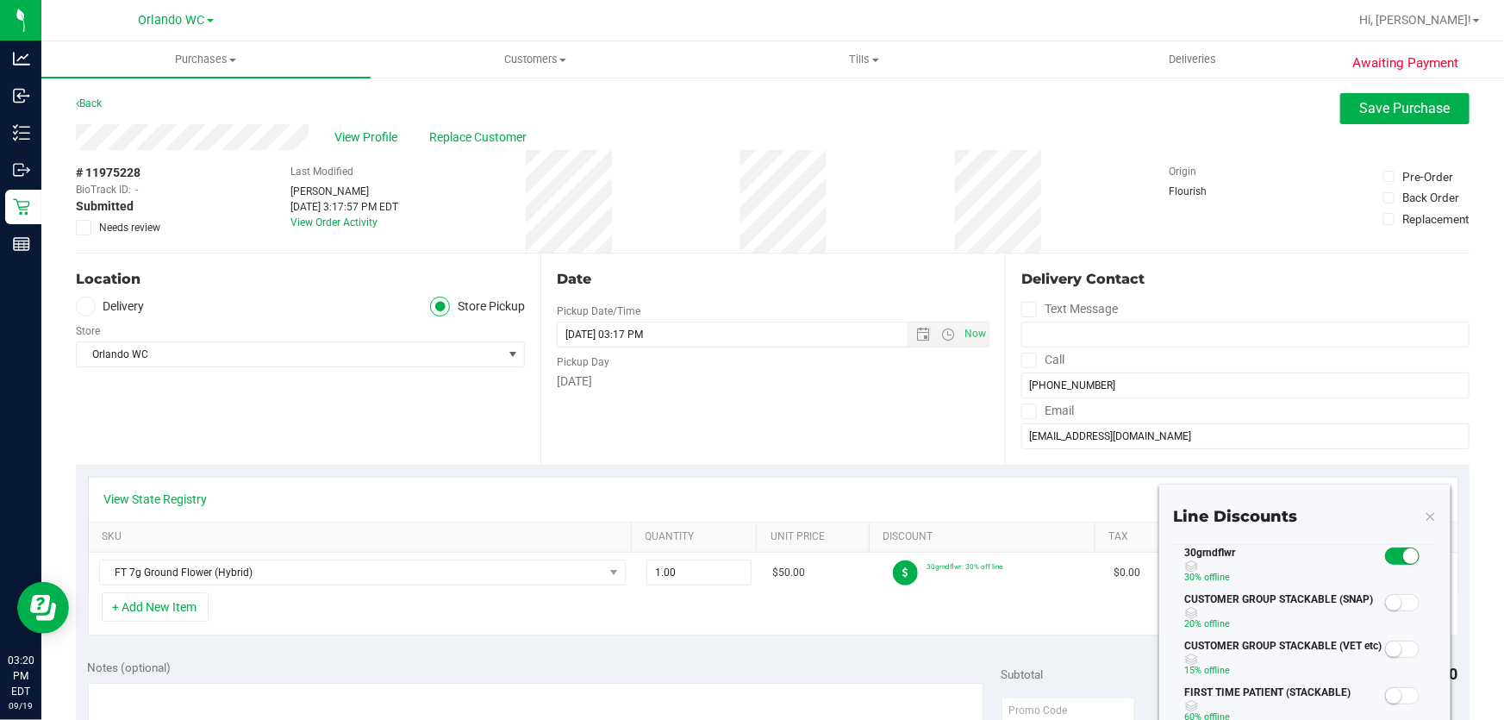
click at [1404, 545] on div at bounding box center [1402, 556] width 35 height 22
click at [1403, 560] on small at bounding box center [1411, 556] width 16 height 16
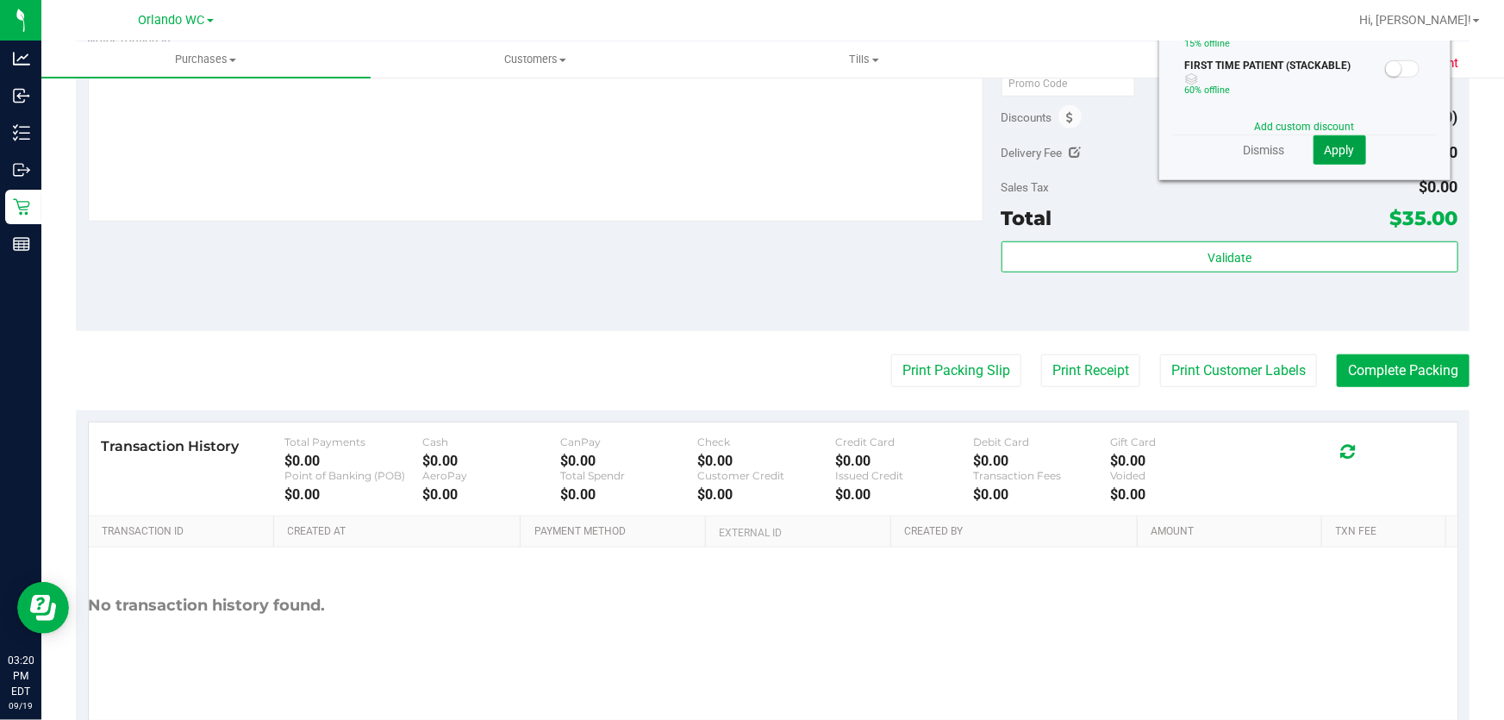
drag, startPoint x: 1328, startPoint y: 152, endPoint x: 1307, endPoint y: 151, distance: 21.6
click at [1327, 151] on span "Apply" at bounding box center [1340, 150] width 30 height 14
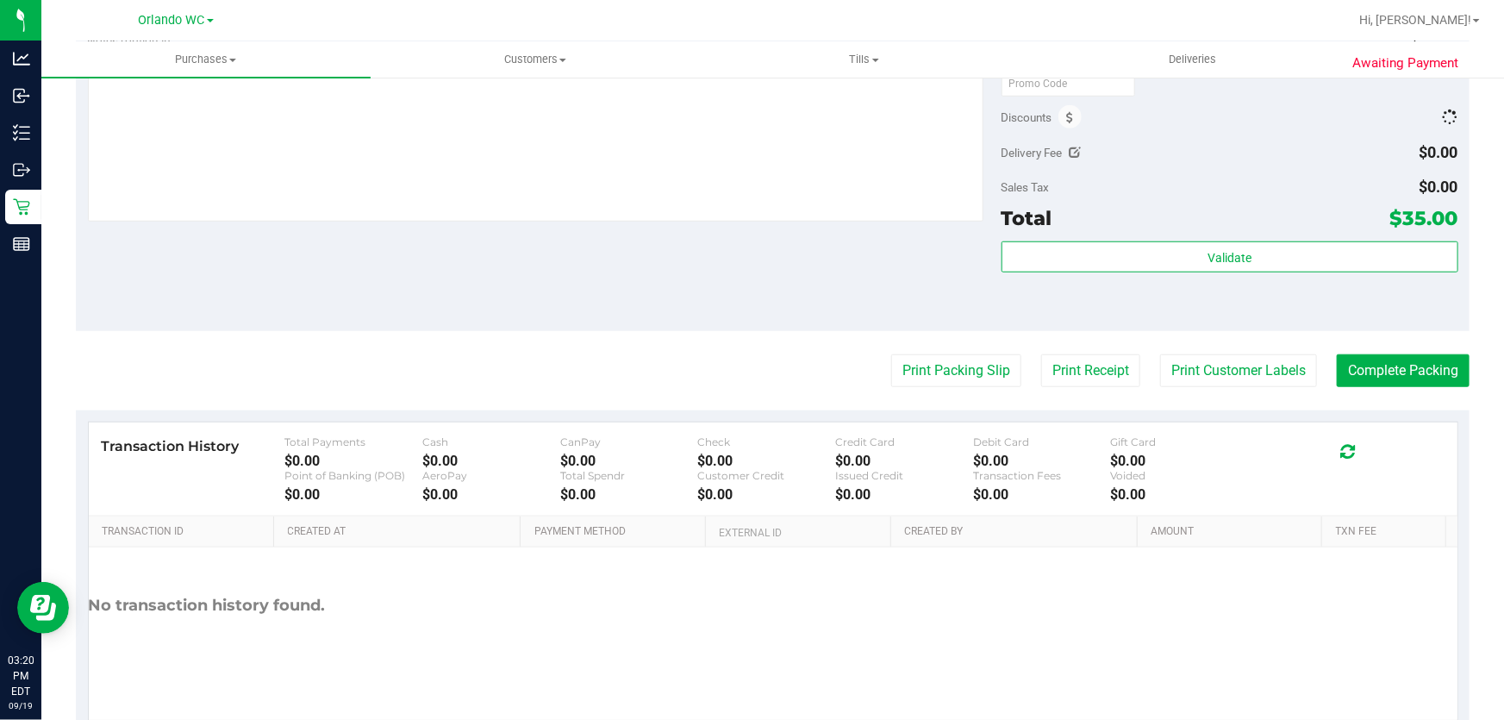
click at [1203, 181] on div "Sales Tax $0.00" at bounding box center [1230, 187] width 457 height 31
click at [1067, 112] on span at bounding box center [1070, 116] width 23 height 23
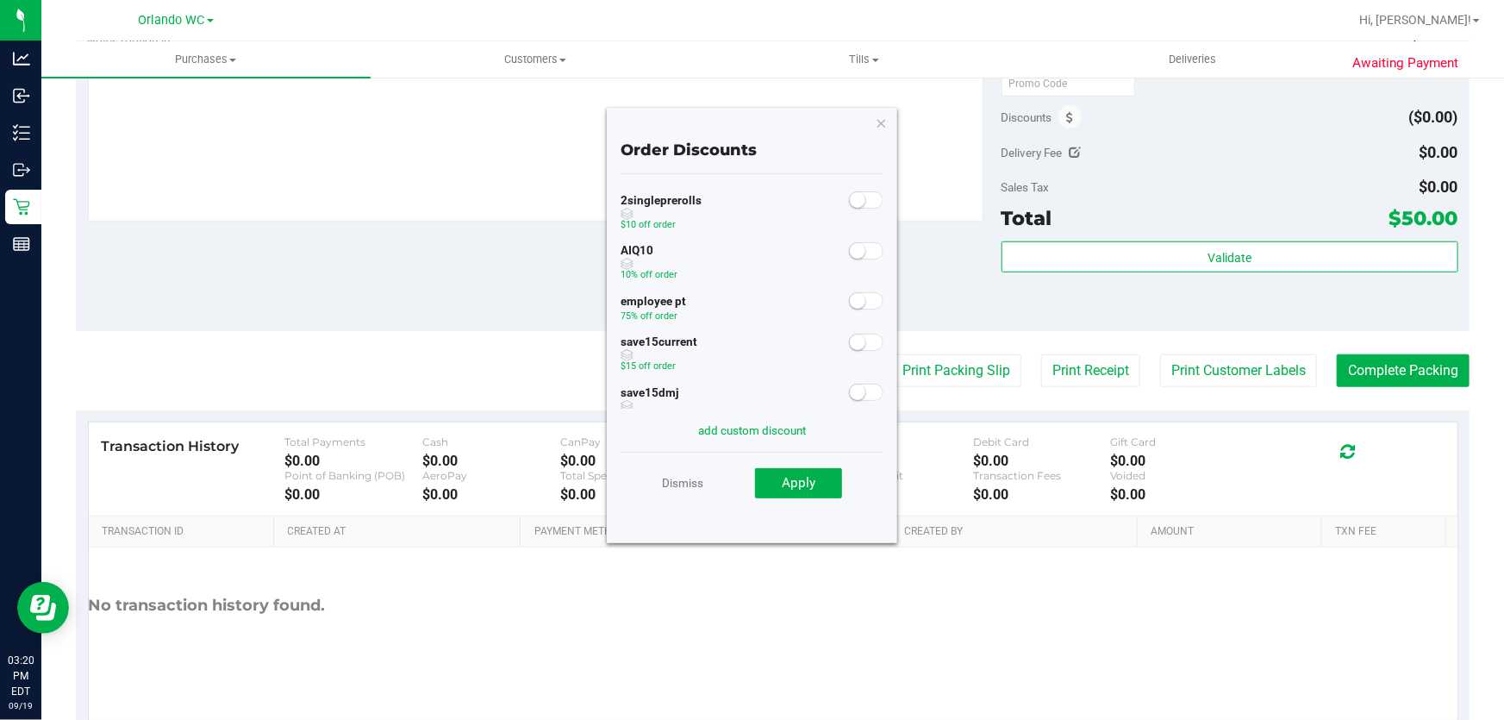
scroll to position [0, 0]
click at [865, 284] on div "AIQ10 10% off order" at bounding box center [753, 264] width 264 height 51
click at [857, 291] on div at bounding box center [866, 300] width 35 height 22
click at [853, 297] on span at bounding box center [866, 300] width 34 height 17
click at [798, 498] on div "Dismiss Apply" at bounding box center [753, 482] width 264 height 60
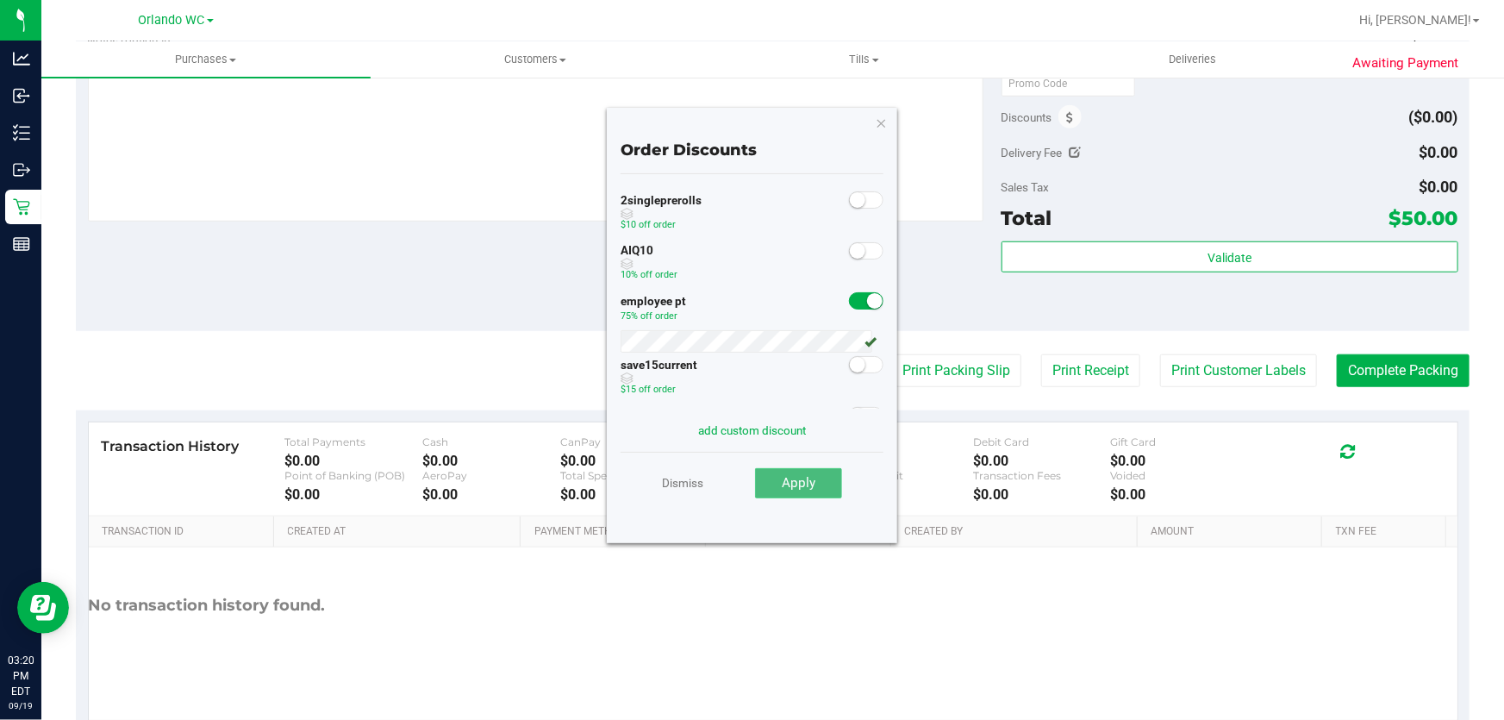
click at [803, 491] on button "Apply" at bounding box center [798, 483] width 87 height 31
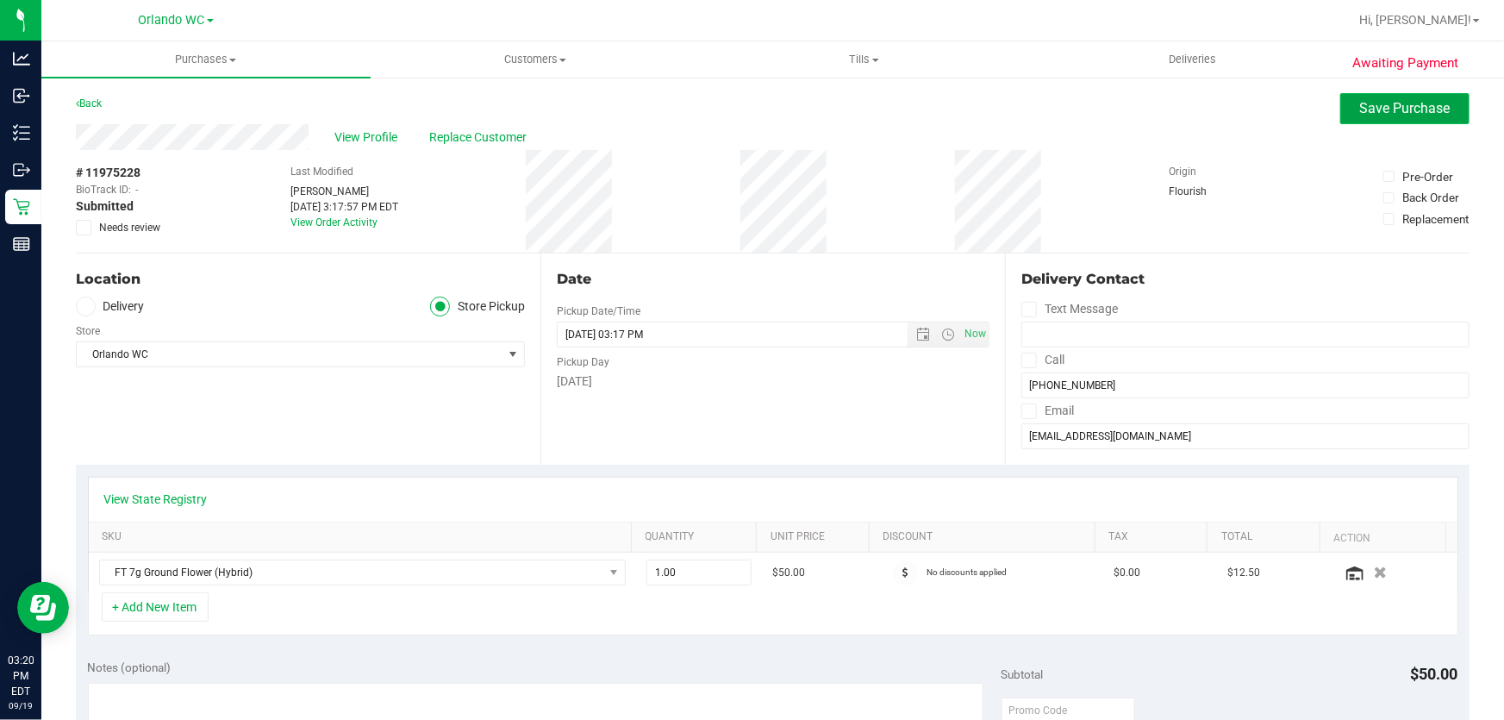
click at [1352, 116] on button "Save Purchase" at bounding box center [1404, 108] width 129 height 31
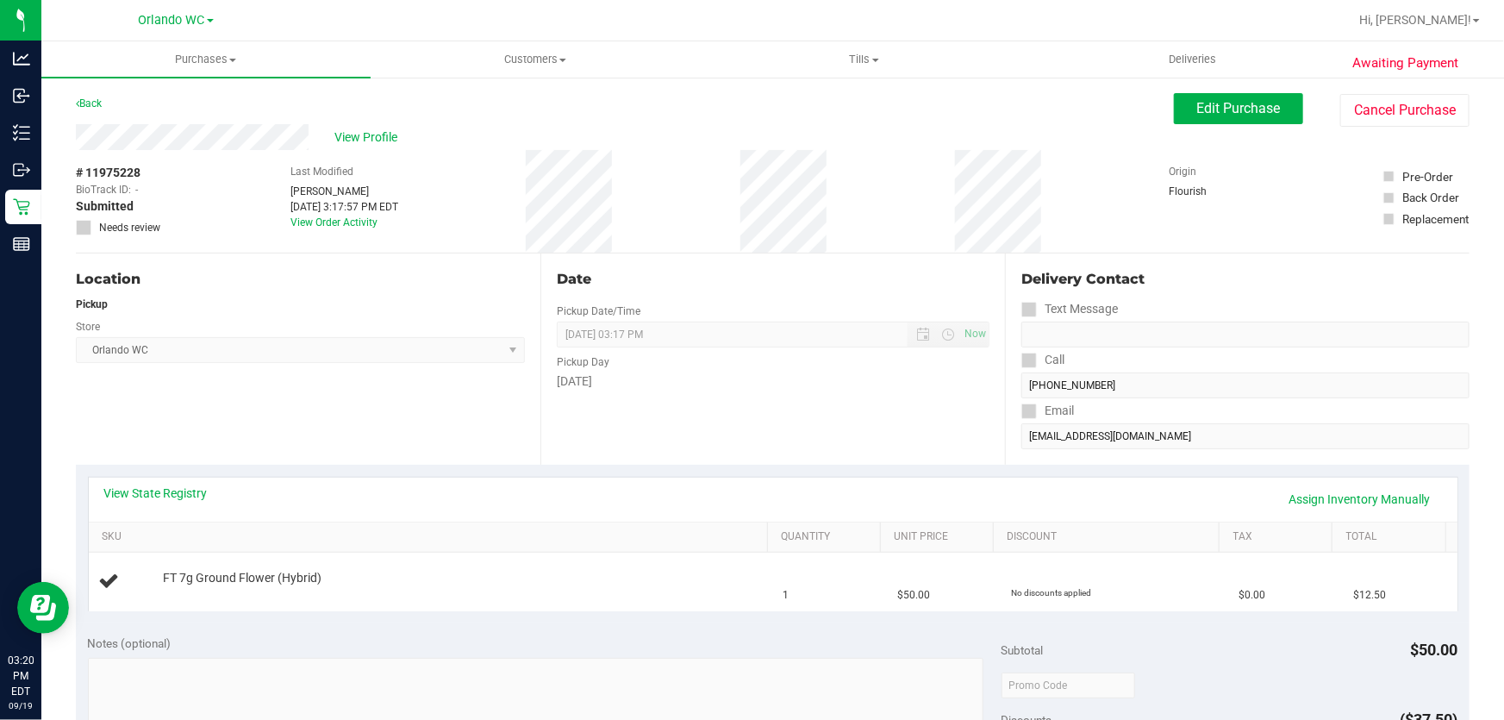
click at [363, 135] on span "View Profile" at bounding box center [368, 137] width 69 height 18
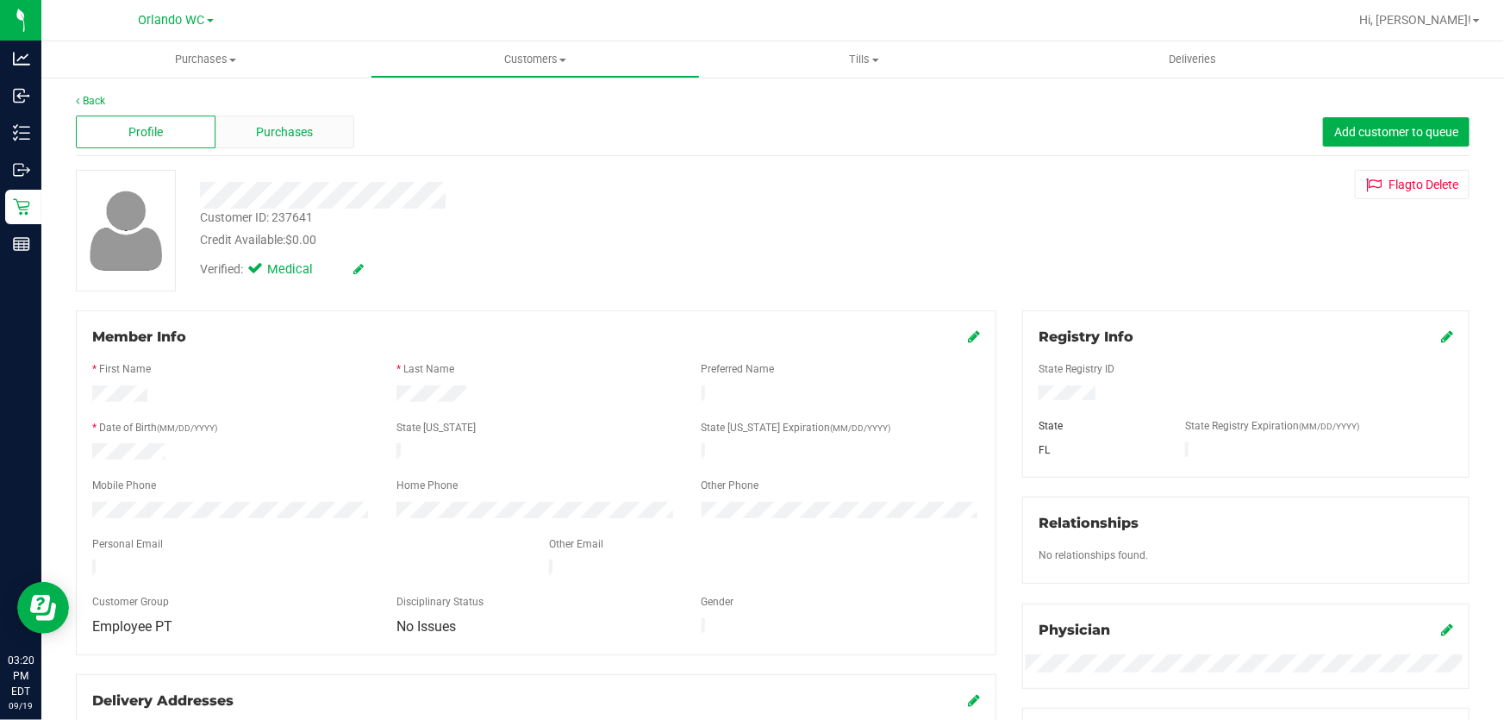
click at [328, 138] on div "Purchases" at bounding box center [286, 132] width 140 height 33
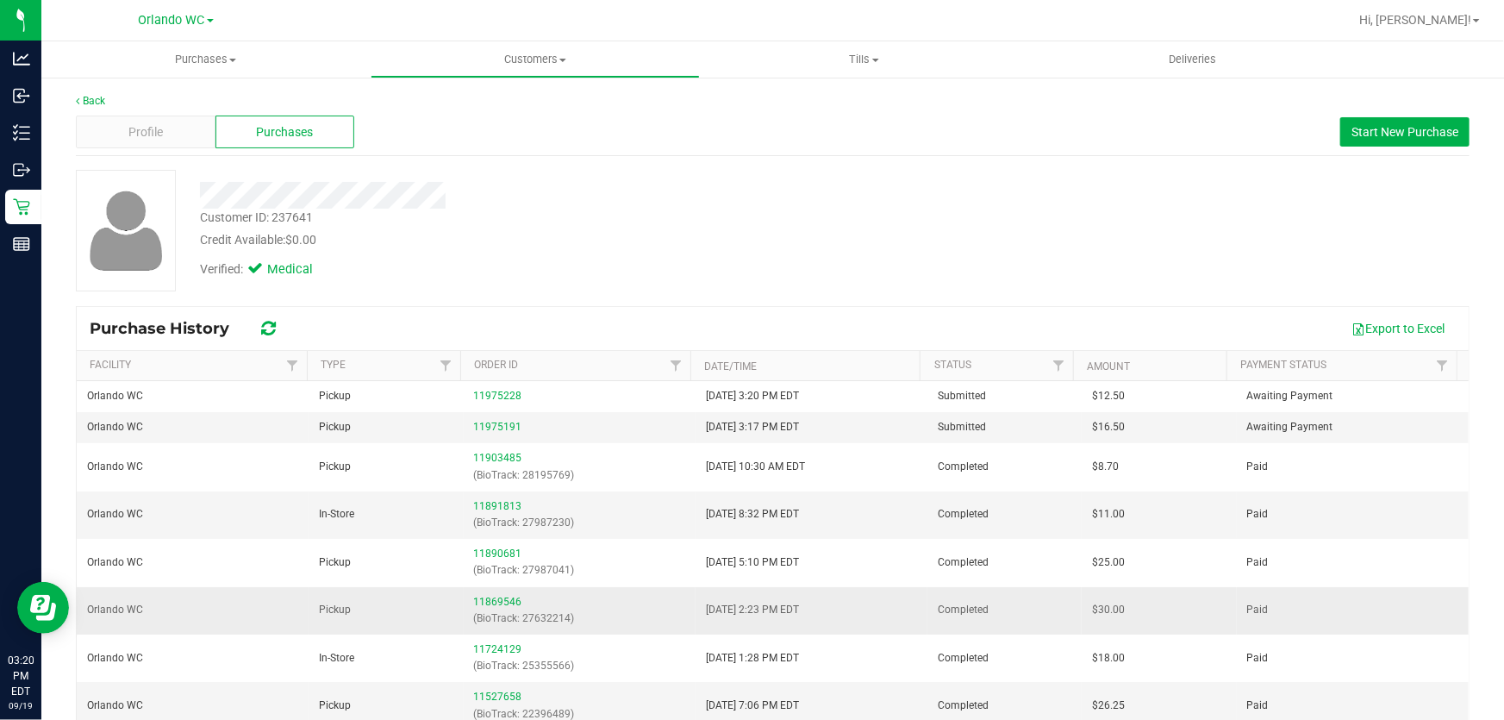
click at [864, 618] on td "8/29/2025 2:23 PM EDT" at bounding box center [812, 610] width 232 height 47
click at [499, 599] on link "11869546" at bounding box center [498, 602] width 48 height 12
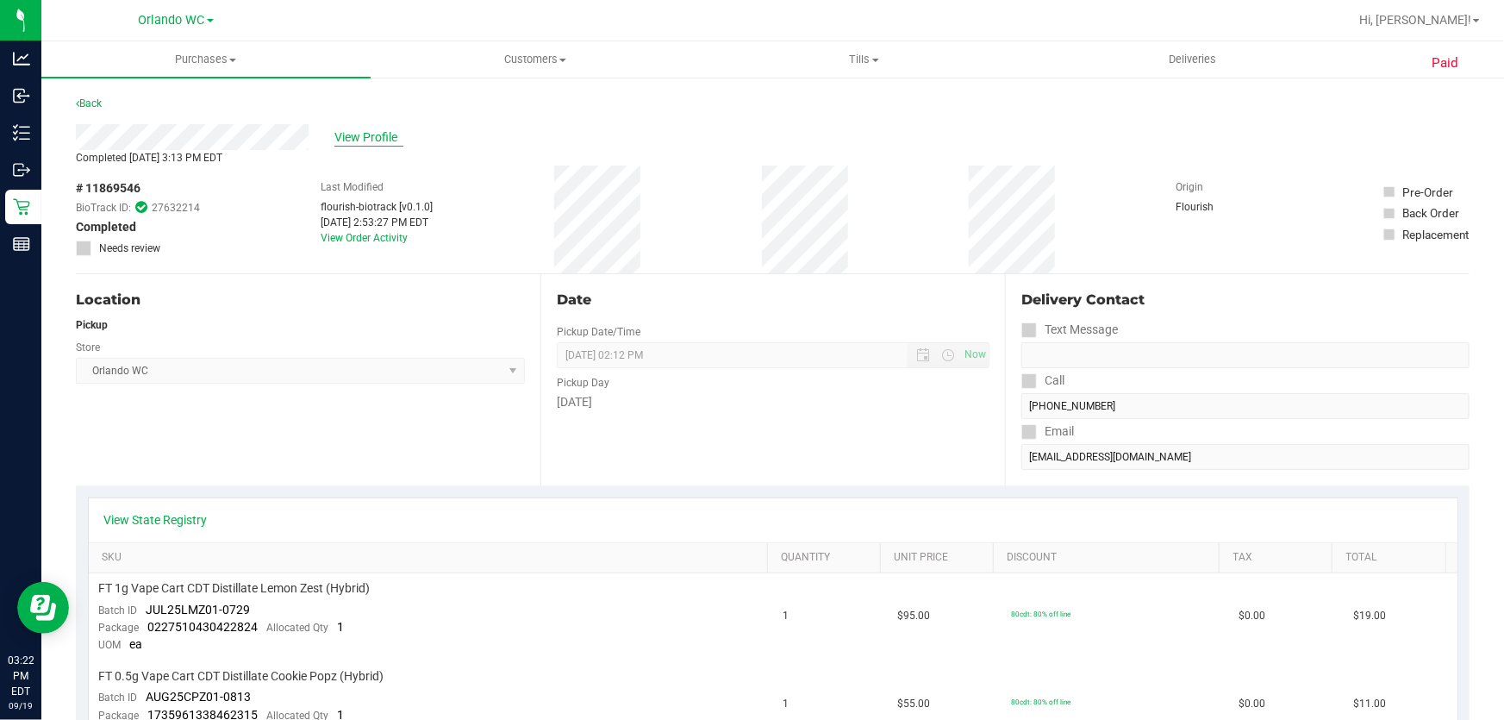
click at [359, 141] on span "View Profile" at bounding box center [368, 137] width 69 height 18
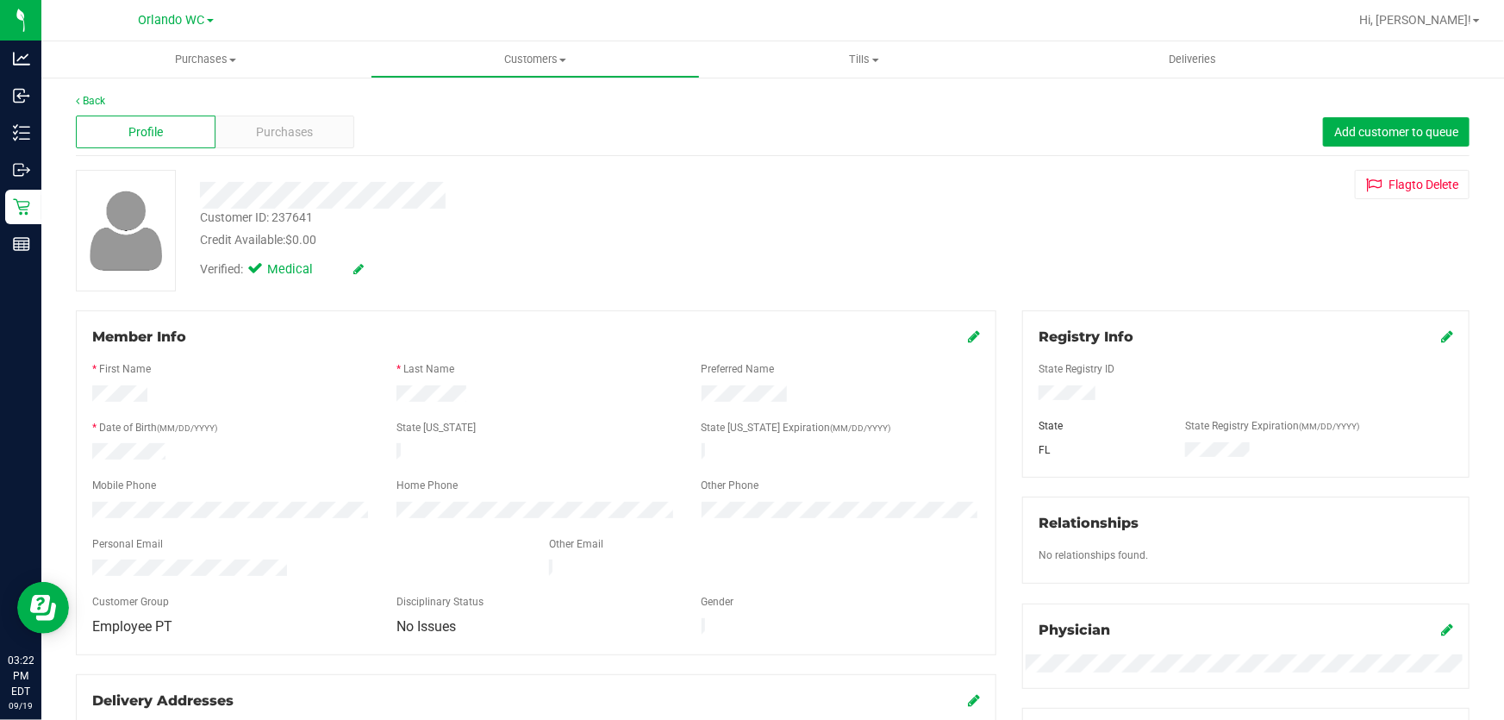
drag, startPoint x: 259, startPoint y: 112, endPoint x: 334, endPoint y: 150, distance: 84.8
click at [271, 116] on div "Profile Purchases Add customer to queue" at bounding box center [773, 132] width 1394 height 47
click at [291, 117] on div "Purchases" at bounding box center [286, 132] width 140 height 33
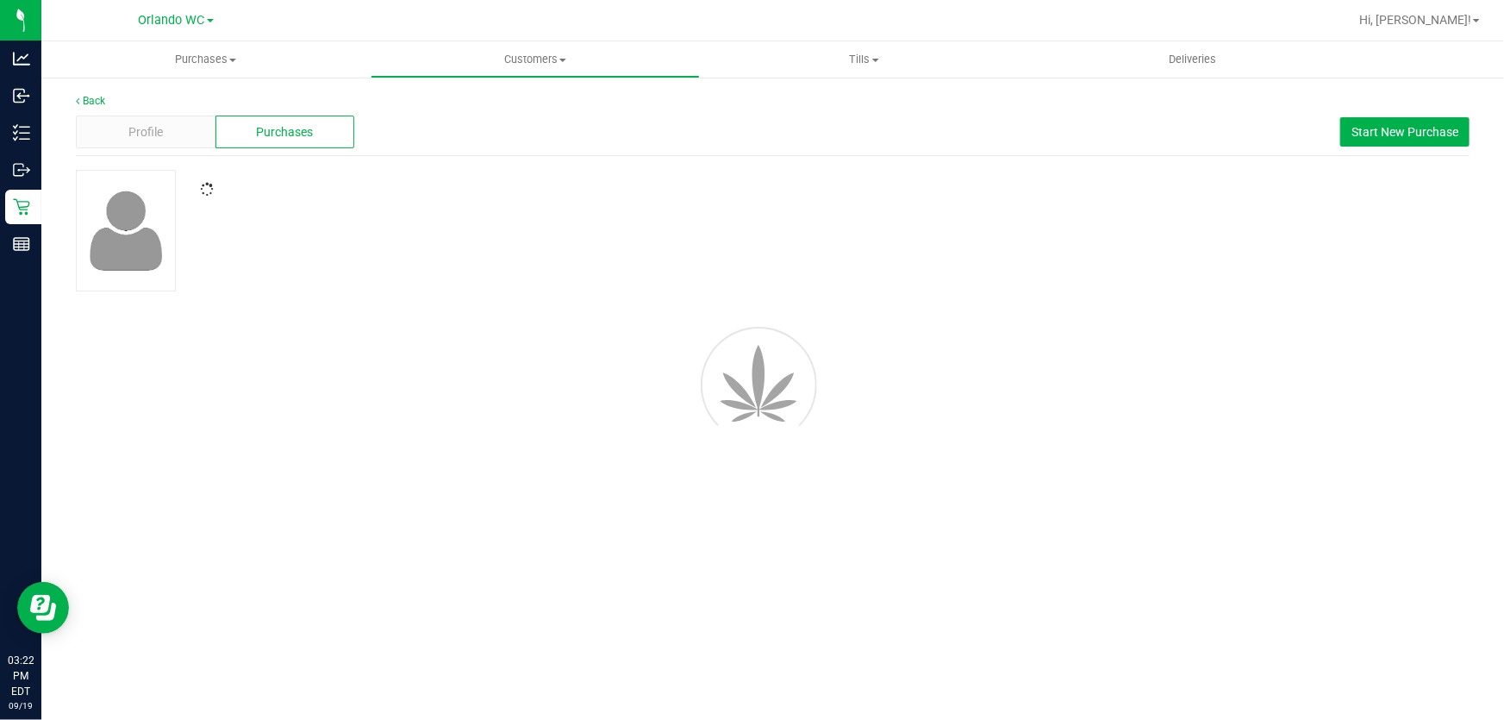
click at [840, 149] on div "Profile Purchases Start New Purchase" at bounding box center [773, 132] width 1394 height 47
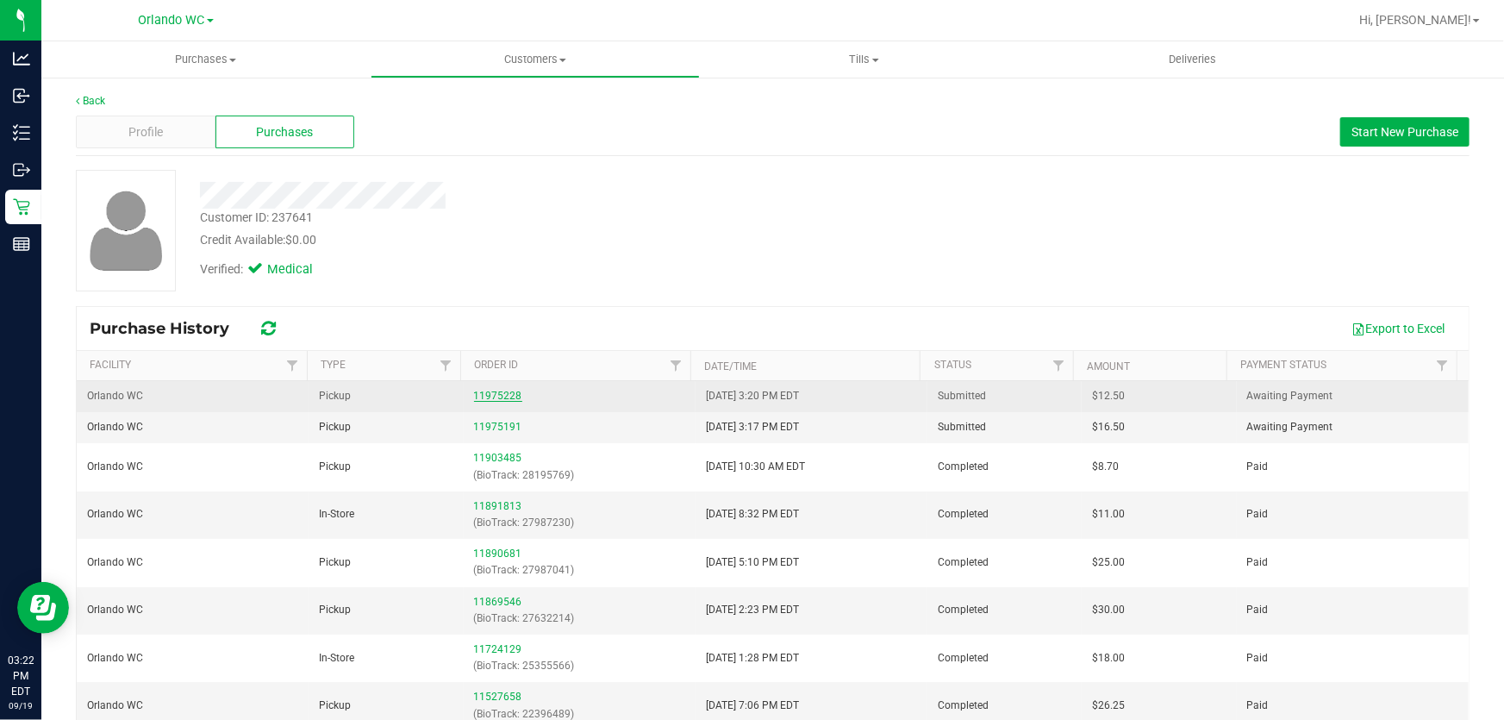
click at [489, 395] on link "11975228" at bounding box center [498, 396] width 48 height 12
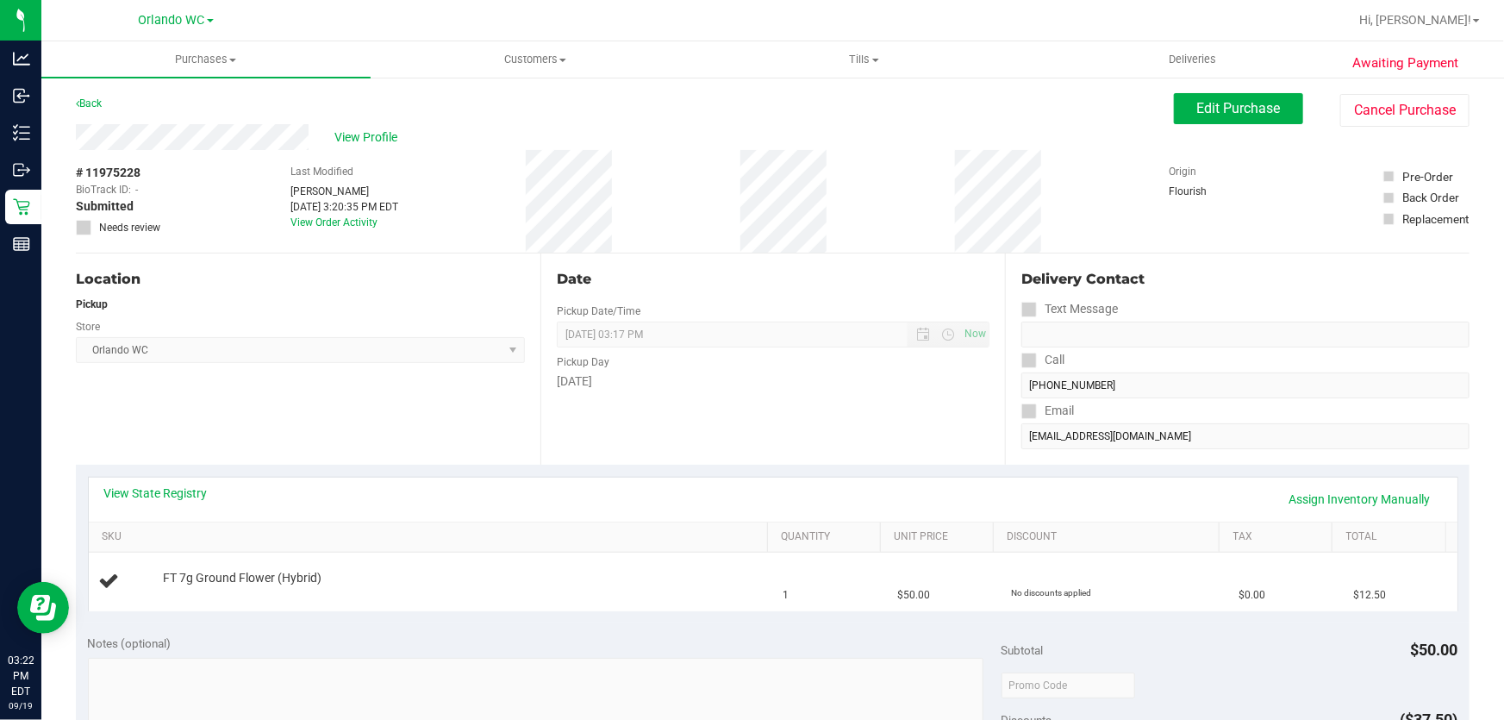
click at [819, 409] on div "Date Pickup Date/Time 09/19/2025 Now 09/19/2025 03:17 PM Now Pickup Day Friday" at bounding box center [773, 358] width 465 height 211
click at [793, 402] on div "Date Pickup Date/Time 09/19/2025 Now 09/19/2025 03:17 PM Now Pickup Day Friday" at bounding box center [773, 358] width 465 height 211
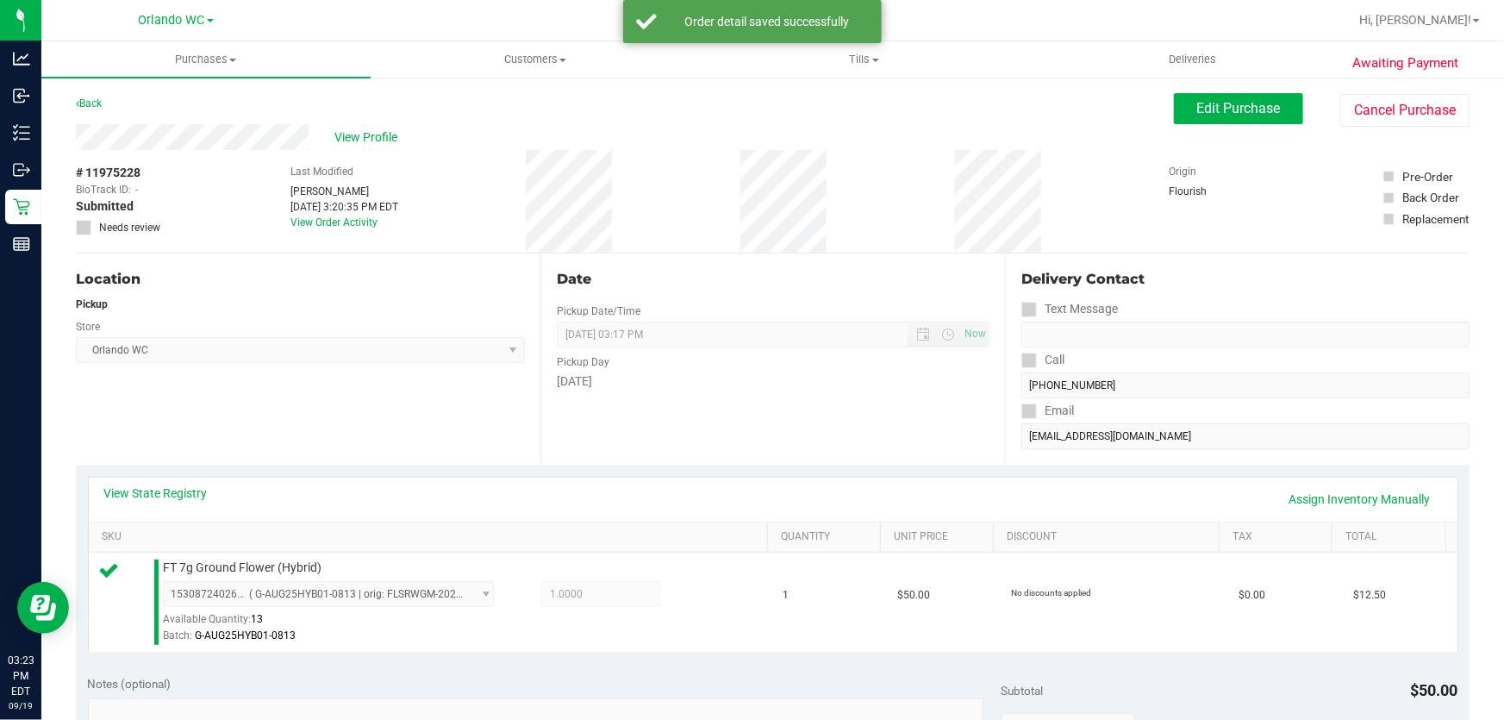
scroll to position [627, 0]
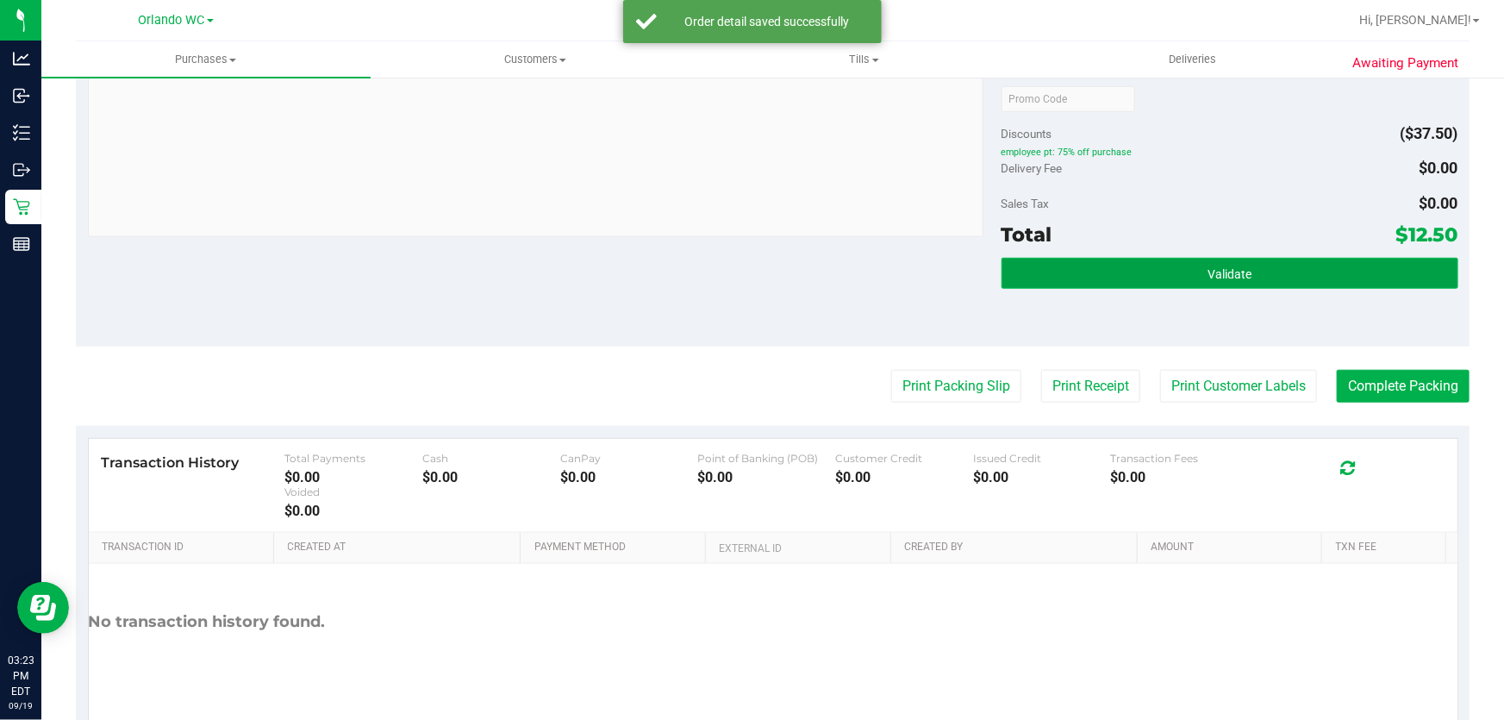
click at [1129, 284] on button "Validate" at bounding box center [1230, 273] width 457 height 31
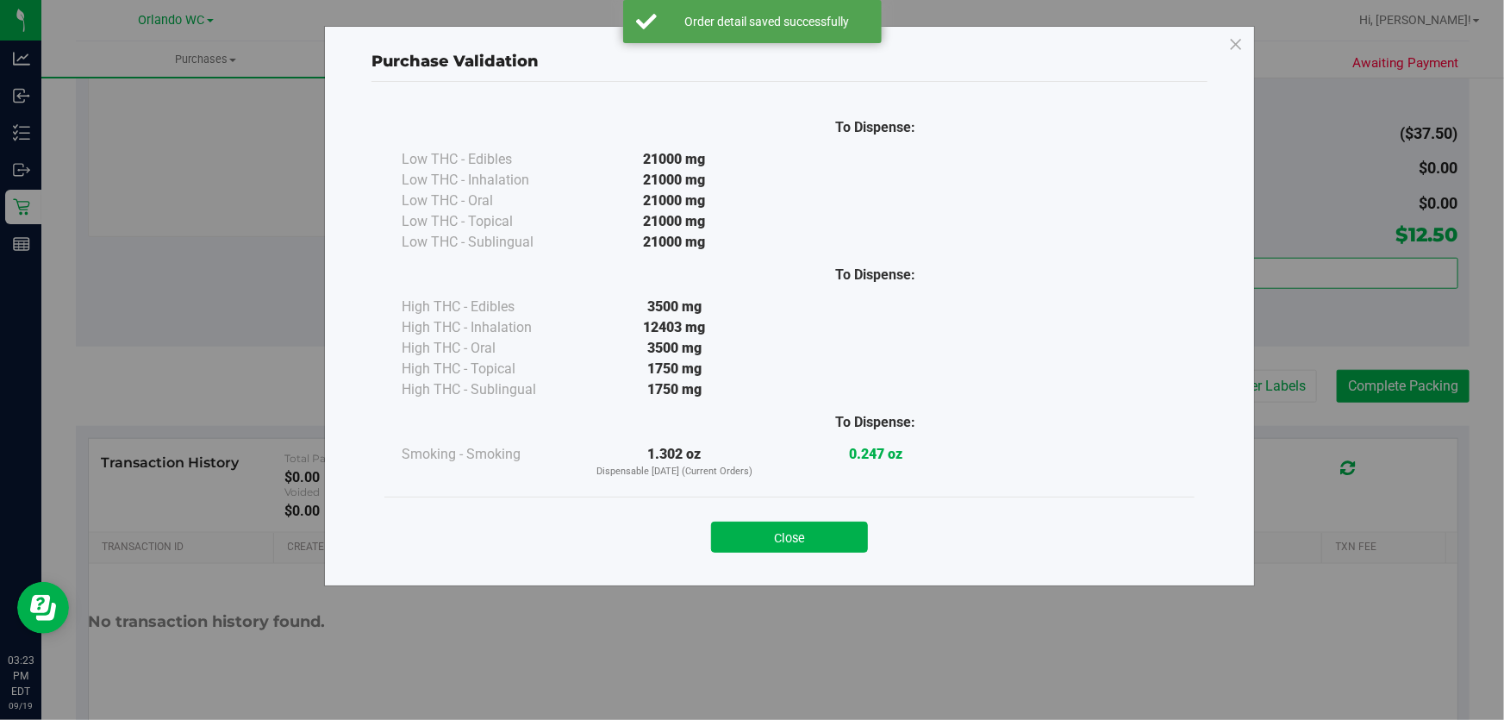
click at [964, 400] on div "To Dispense: Smoking - Smoking 1.302 oz Dispensable Today (Current Orders) 0.24…" at bounding box center [790, 439] width 776 height 79
click at [837, 534] on button "Close" at bounding box center [789, 537] width 157 height 31
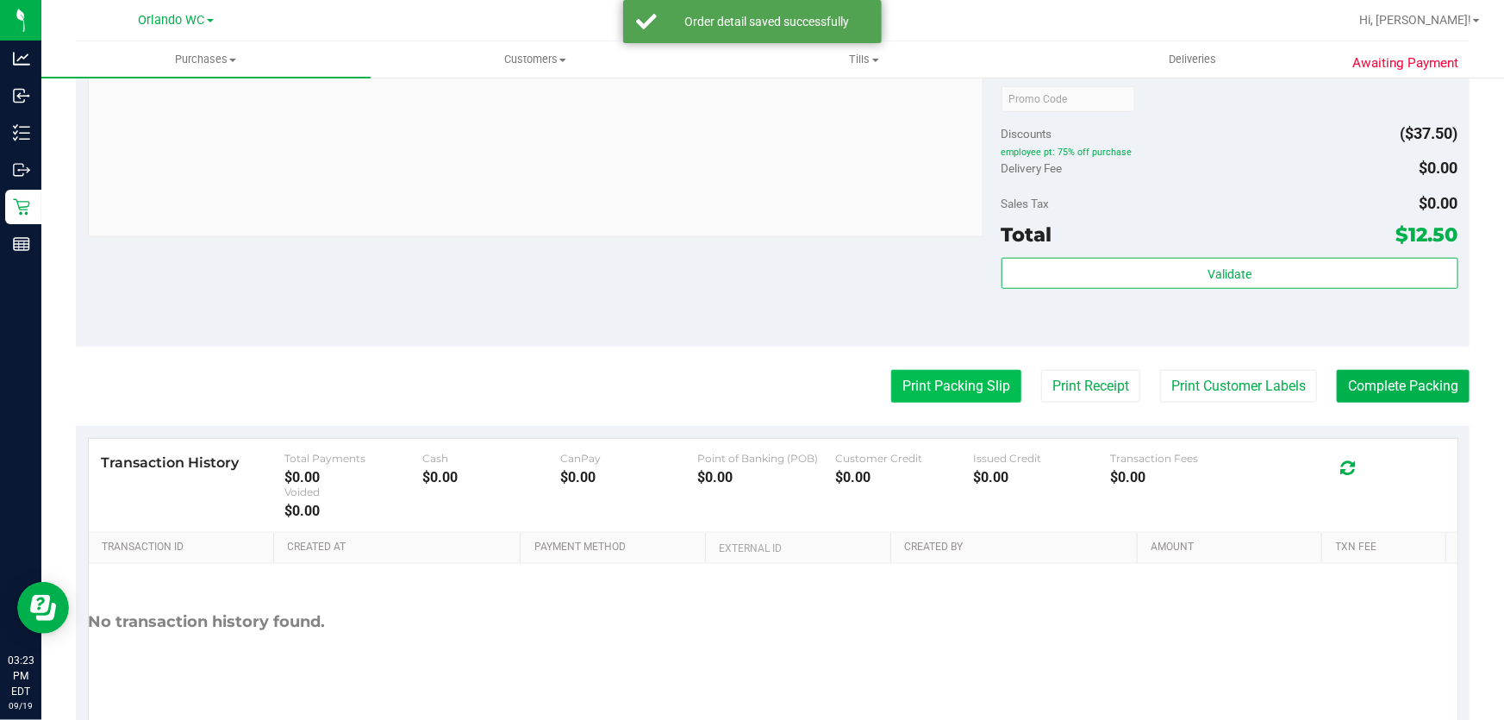
click at [941, 397] on button "Print Packing Slip" at bounding box center [956, 386] width 130 height 33
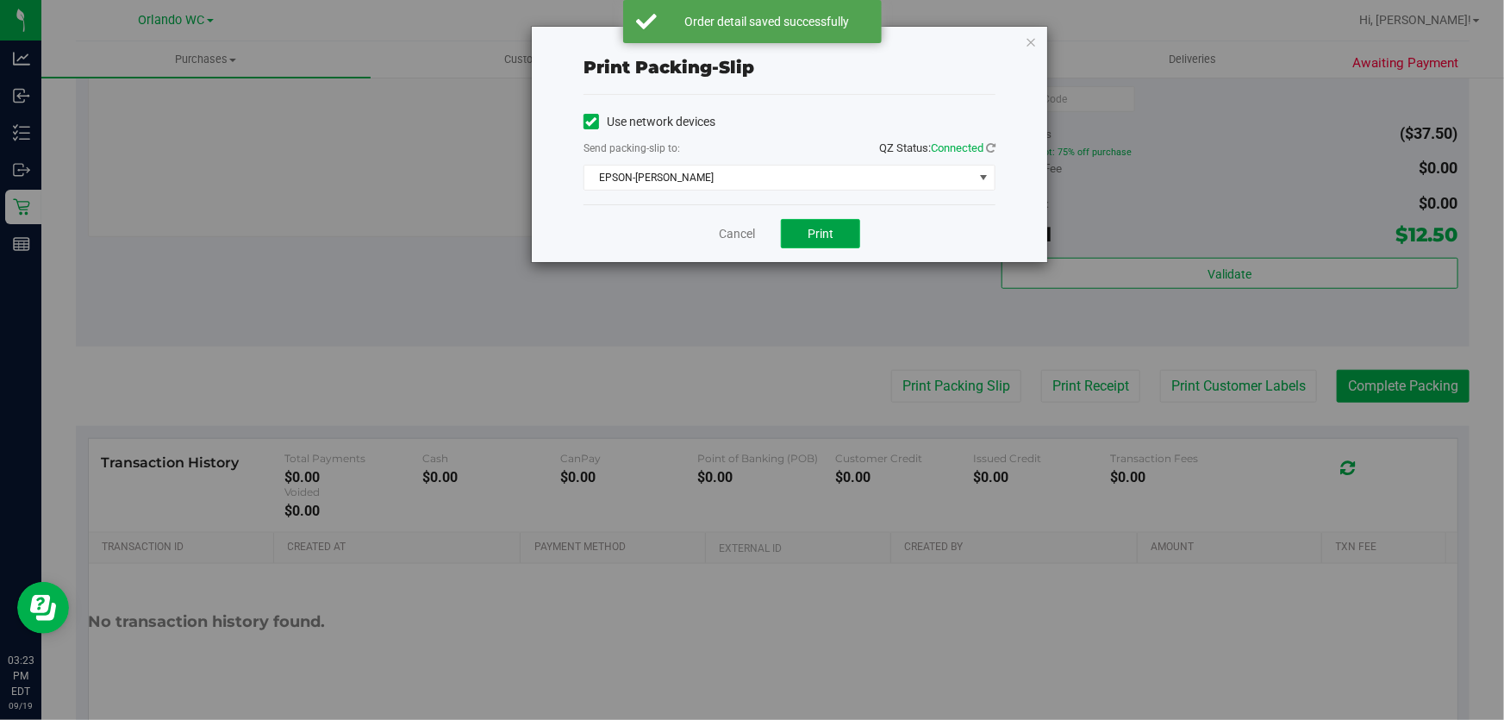
click at [827, 238] on span "Print" at bounding box center [821, 234] width 26 height 14
click at [853, 379] on div "Print packing-slip Use network devices Send packing-slip to: QZ Status: Connect…" at bounding box center [758, 360] width 1517 height 720
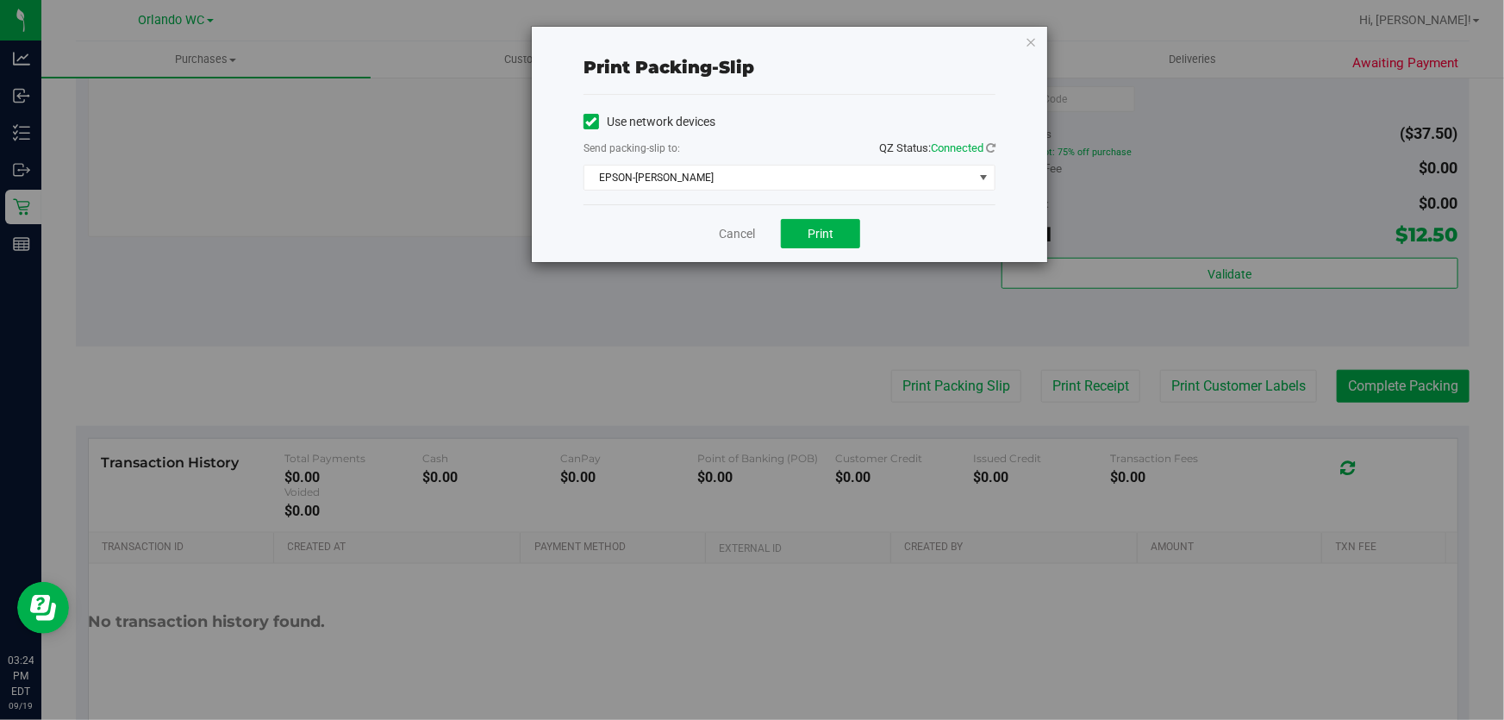
click at [757, 257] on div "Cancel Print" at bounding box center [790, 233] width 412 height 58
click at [724, 233] on link "Cancel" at bounding box center [737, 234] width 36 height 18
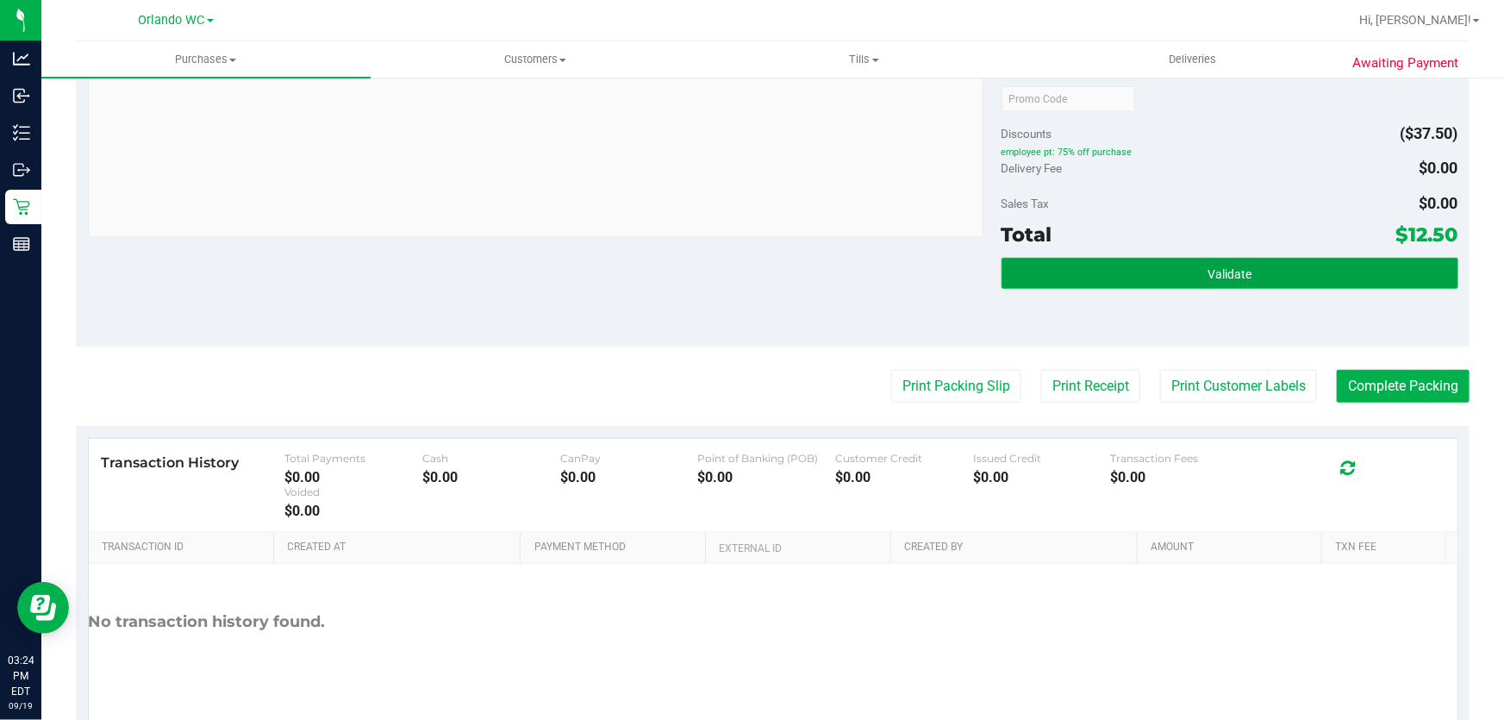
click at [1121, 263] on button "Validate" at bounding box center [1230, 273] width 457 height 31
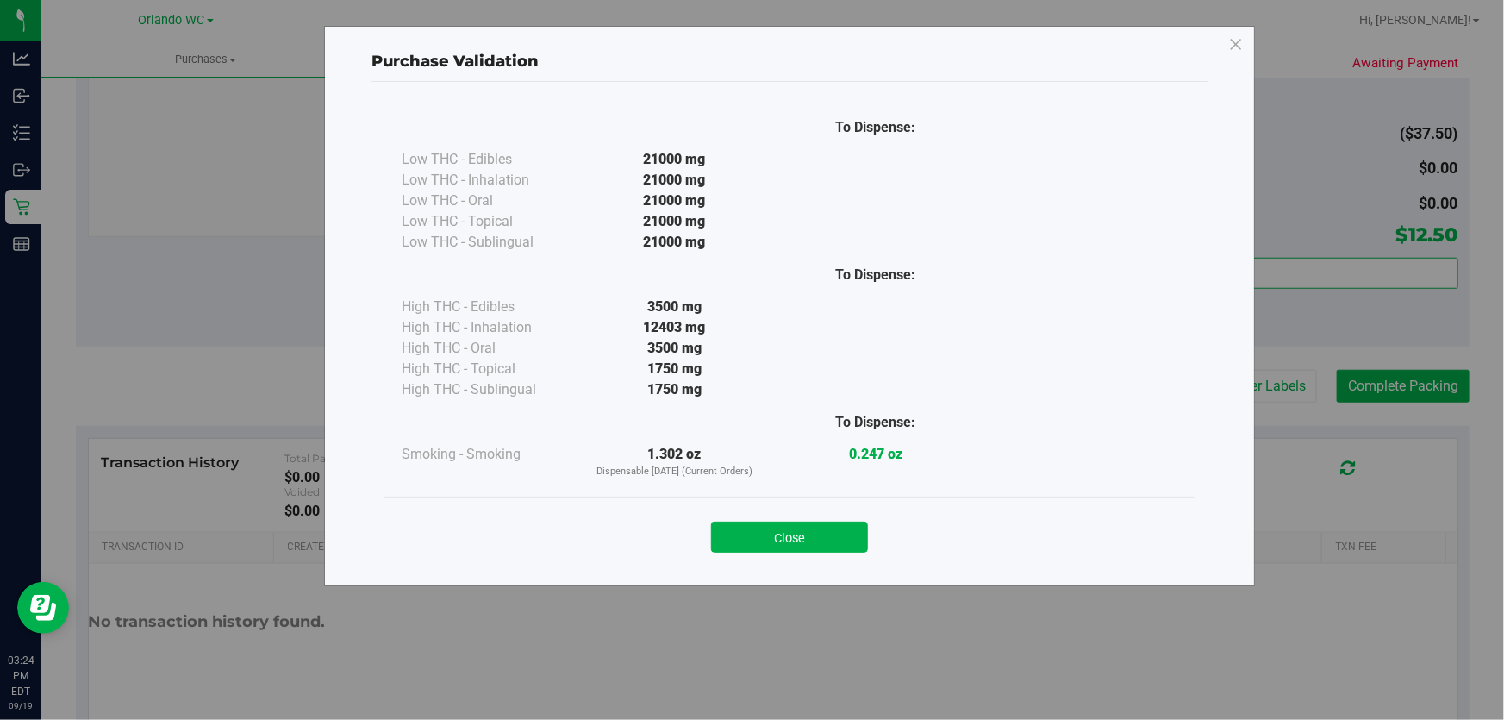
click at [1408, 391] on div "Purchase Validation To Dispense: Low THC - Edibles 21000 mg" at bounding box center [758, 360] width 1517 height 720
click at [1422, 390] on div "Purchase Validation To Dispense: Low THC - Edibles 21000 mg" at bounding box center [758, 360] width 1517 height 720
click at [864, 527] on button "Close" at bounding box center [789, 537] width 157 height 31
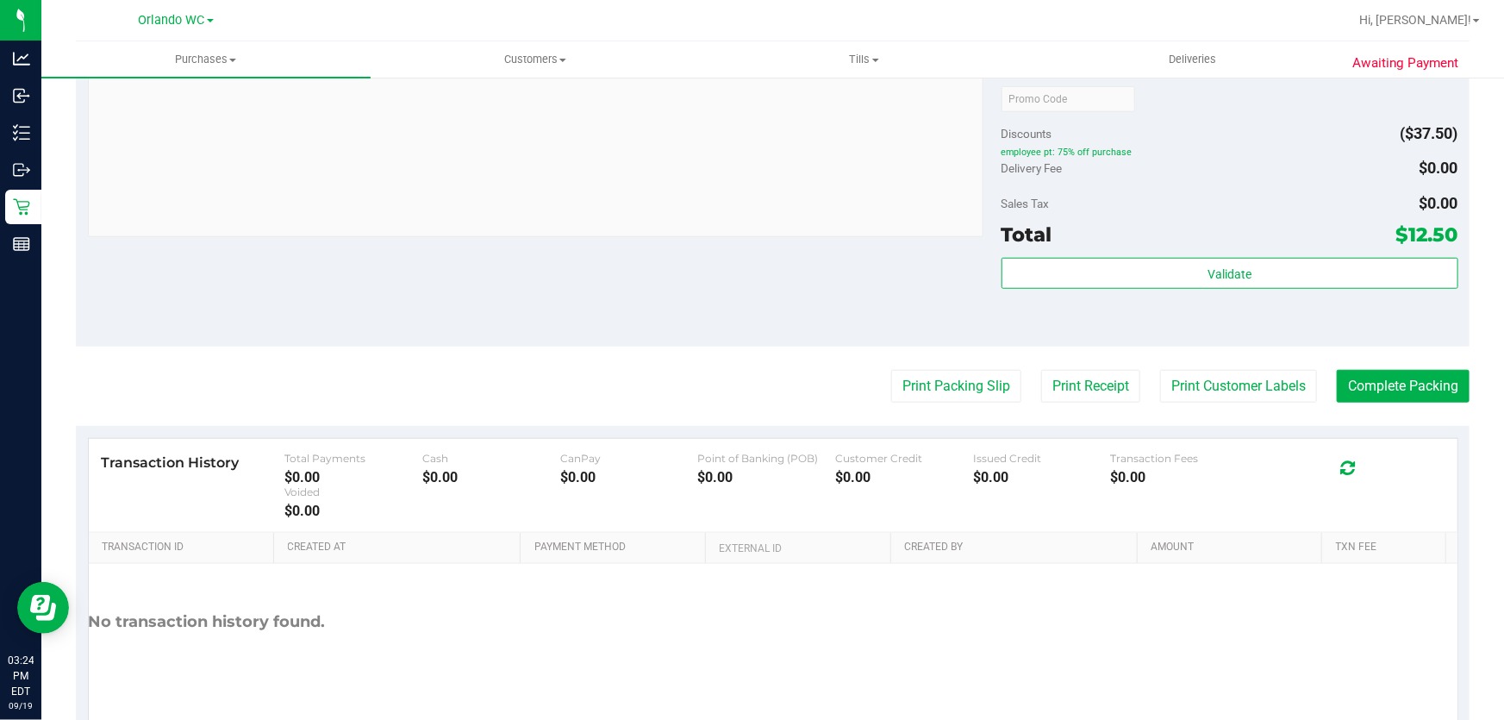
click at [1403, 348] on purchase-details "Back Edit Purchase Cancel Purchase View Profile # 11975228 BioTrack ID: - Submi…" at bounding box center [773, 107] width 1394 height 1282
click at [1390, 383] on button "Complete Packing" at bounding box center [1403, 386] width 133 height 33
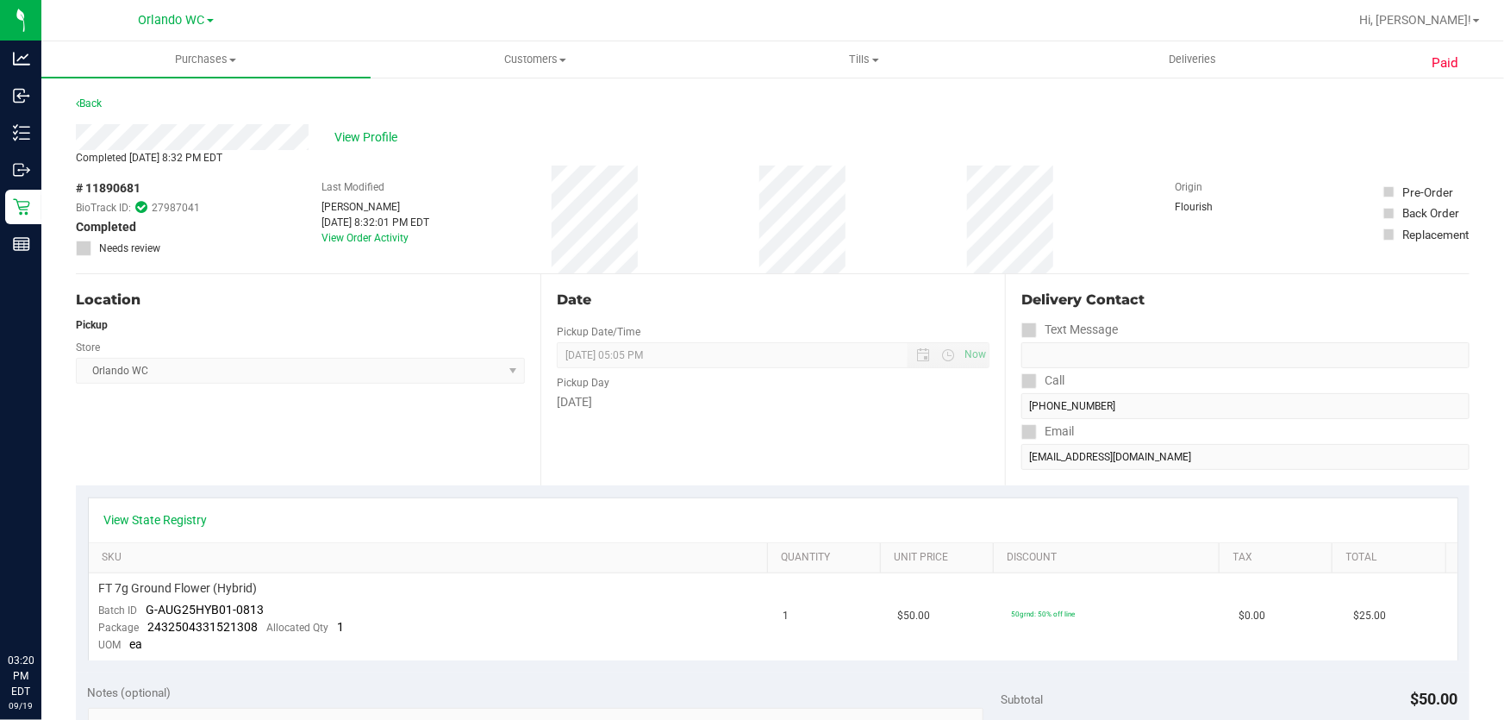
click at [828, 297] on div "Date" at bounding box center [773, 300] width 433 height 21
click at [809, 277] on div "Date Pickup Date/Time 09/02/2025 Now 09/02/2025 05:05 PM Now Pickup Day Tuesday" at bounding box center [773, 379] width 465 height 211
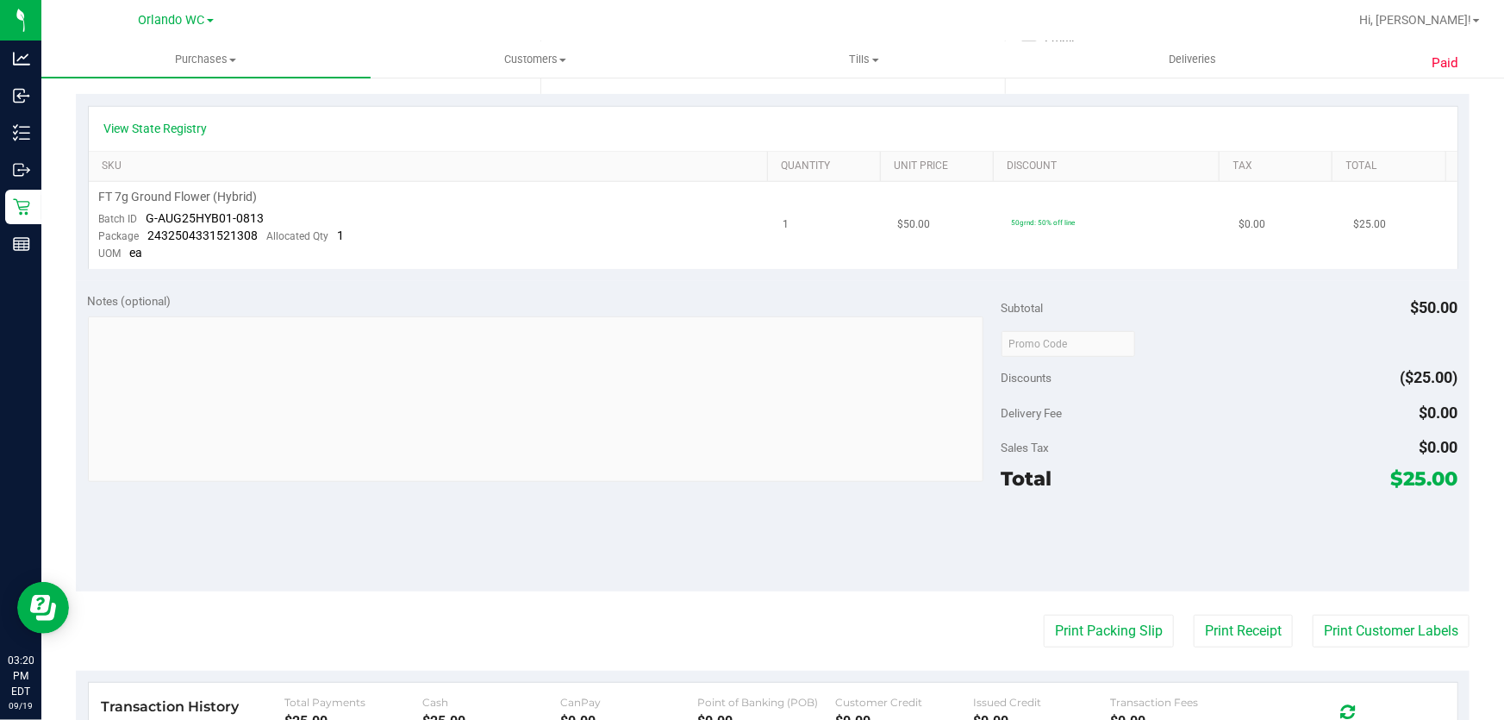
click at [963, 253] on td "$50.00" at bounding box center [944, 225] width 114 height 87
click at [1034, 232] on td "50grnd: 50% off line" at bounding box center [1115, 225] width 228 height 87
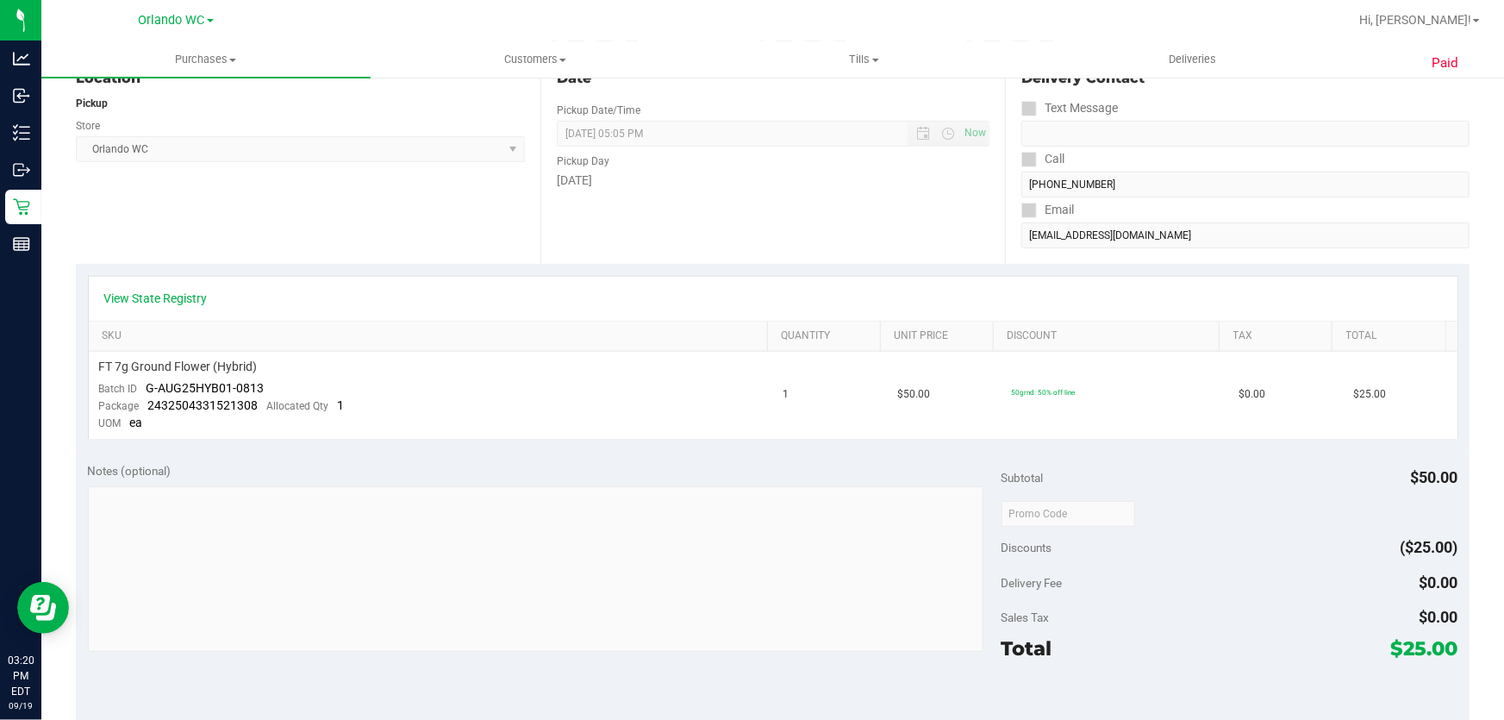
scroll to position [0, 0]
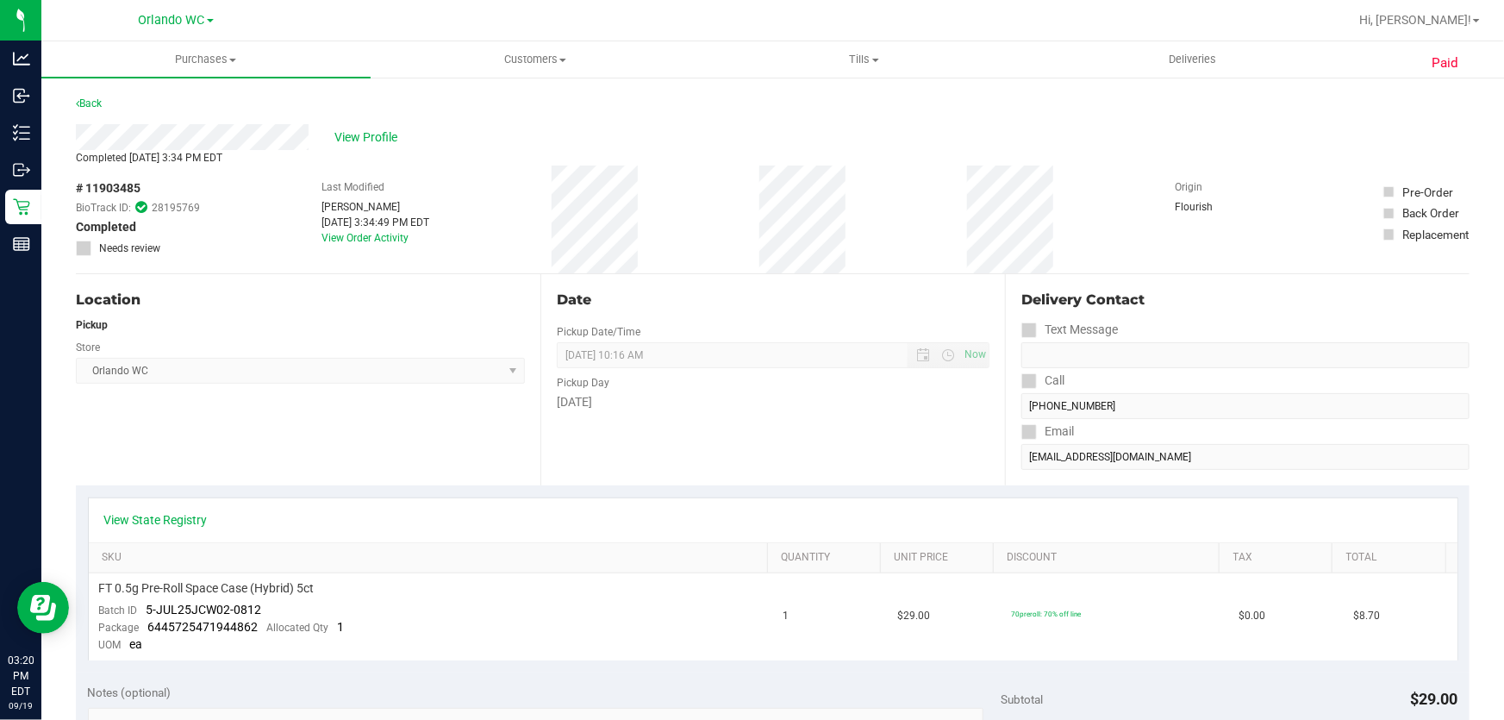
click at [1017, 163] on div "Completed [DATE] 3:34 PM EDT" at bounding box center [773, 158] width 1394 height 16
click at [491, 413] on div "Location Pickup Store Orlando WC Select Store Bonita Springs WC Boynton Beach W…" at bounding box center [308, 379] width 465 height 211
click at [486, 402] on div "Location Pickup Store Orlando WC Select Store Bonita Springs WC Boynton Beach W…" at bounding box center [308, 379] width 465 height 211
click at [469, 309] on div "Location" at bounding box center [300, 300] width 449 height 21
click at [454, 321] on div "Pickup" at bounding box center [300, 325] width 449 height 16
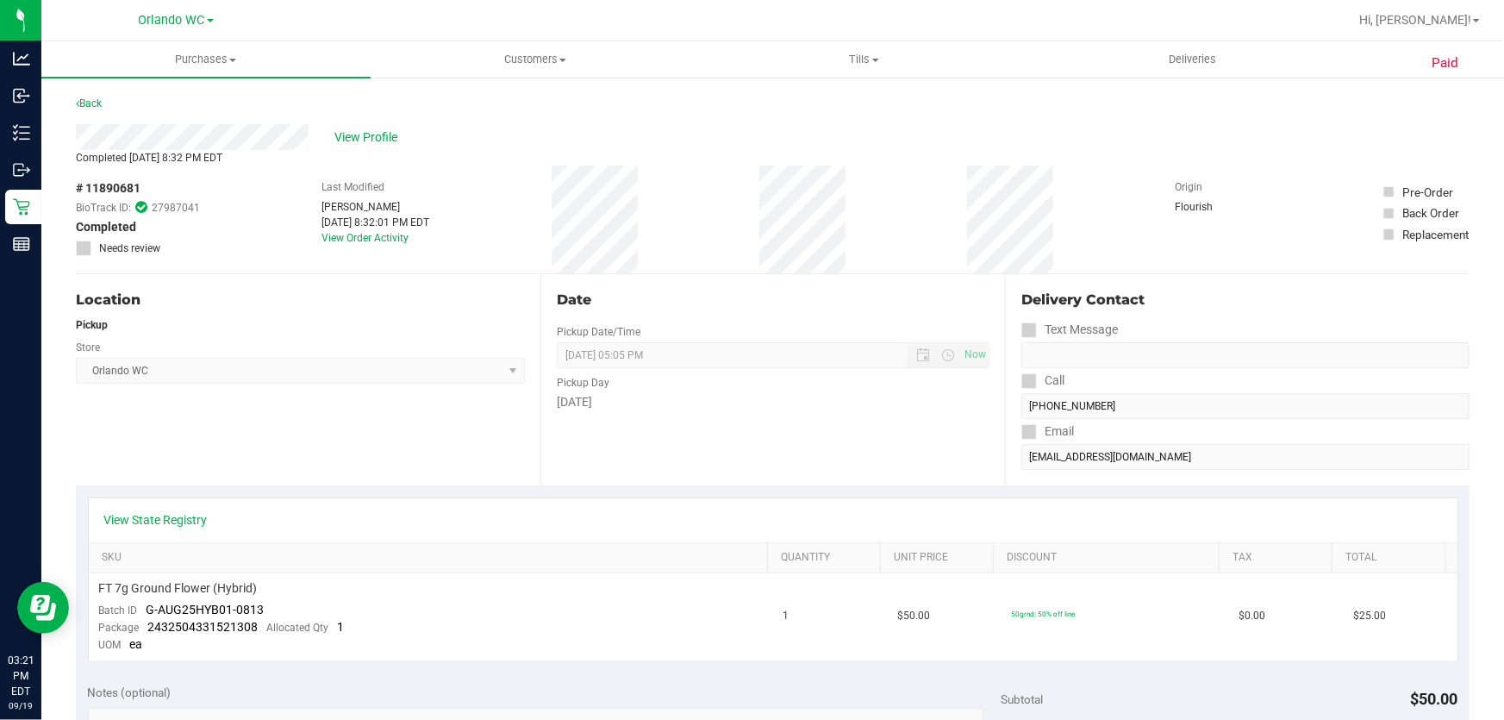
click at [449, 320] on div "Pickup" at bounding box center [300, 325] width 449 height 16
click at [467, 260] on div "# 11890681 BioTrack ID: 27987041 Completed Needs review Last Modified Malcolm H…" at bounding box center [773, 220] width 1394 height 108
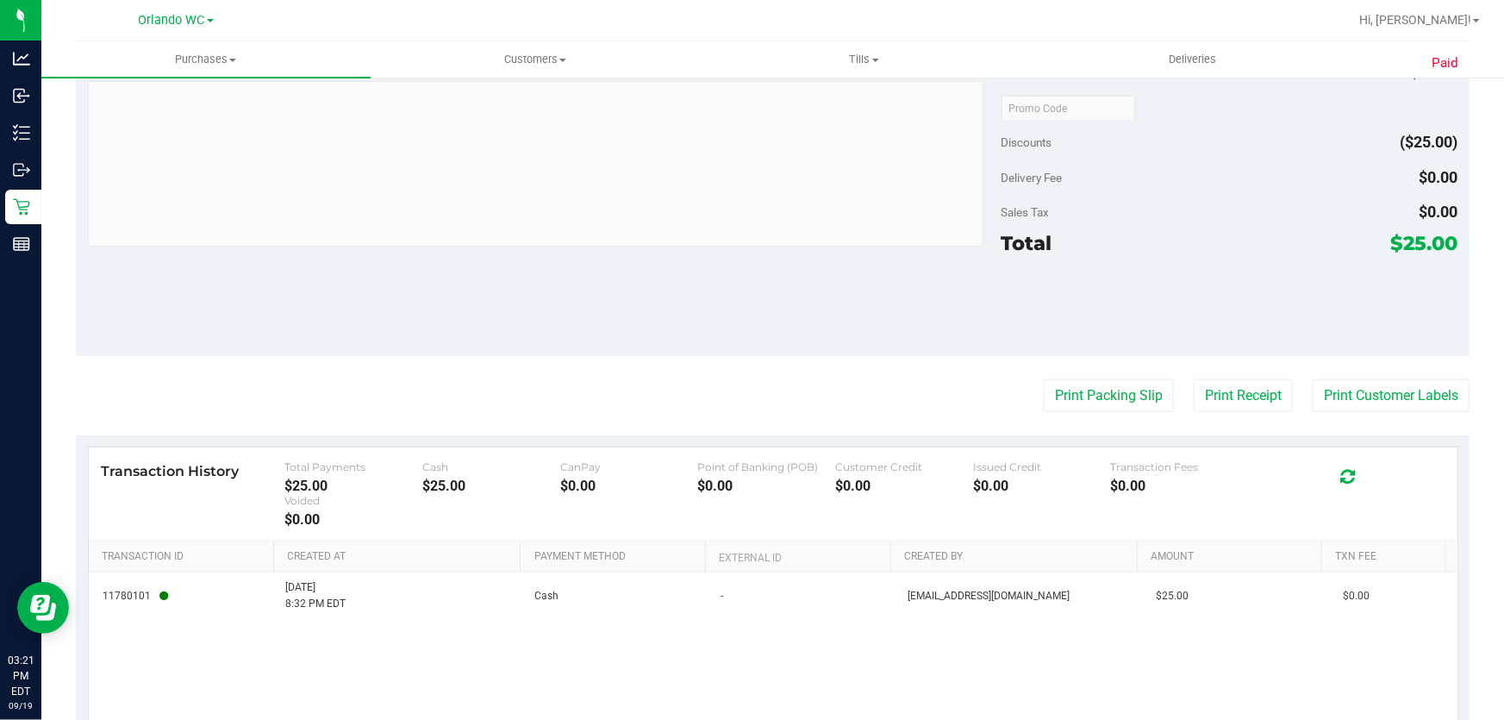
click at [693, 251] on div at bounding box center [536, 166] width 897 height 170
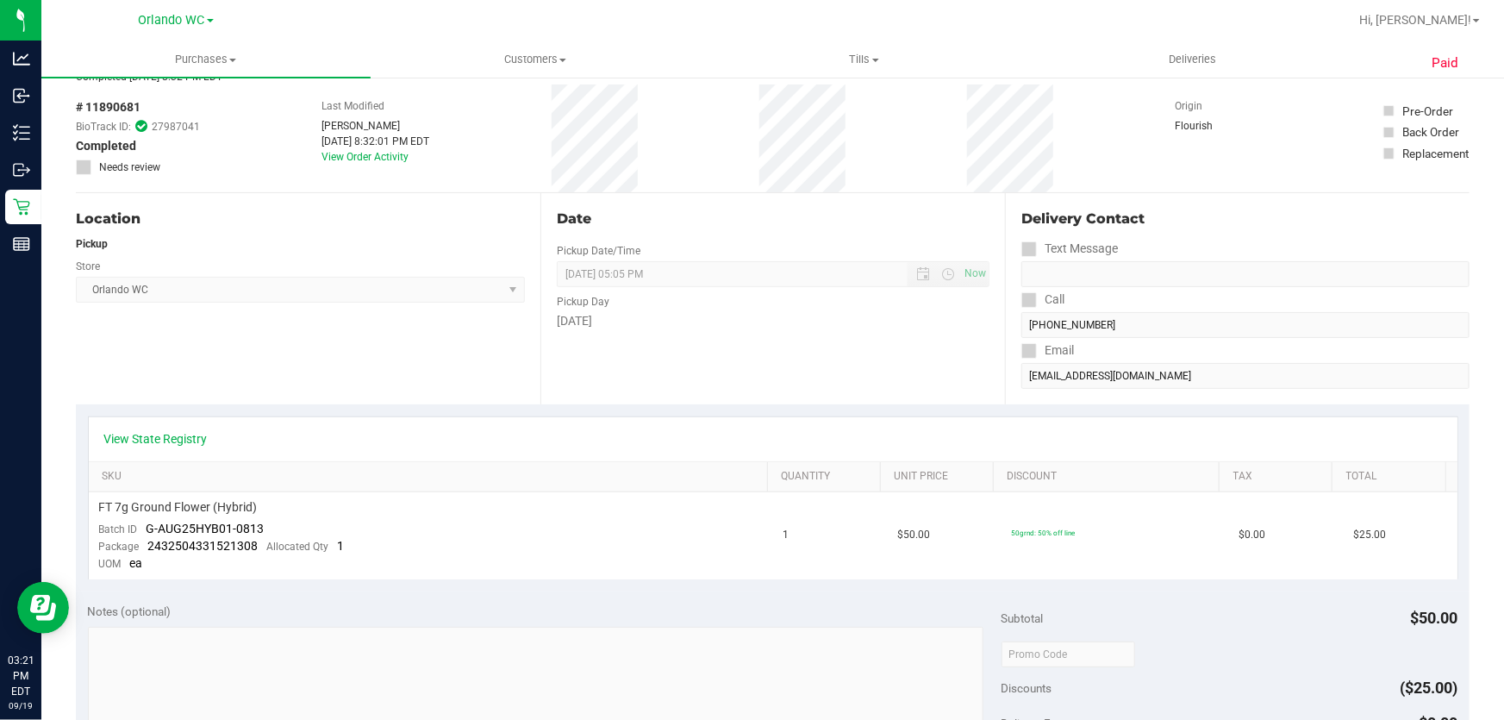
scroll to position [78, 0]
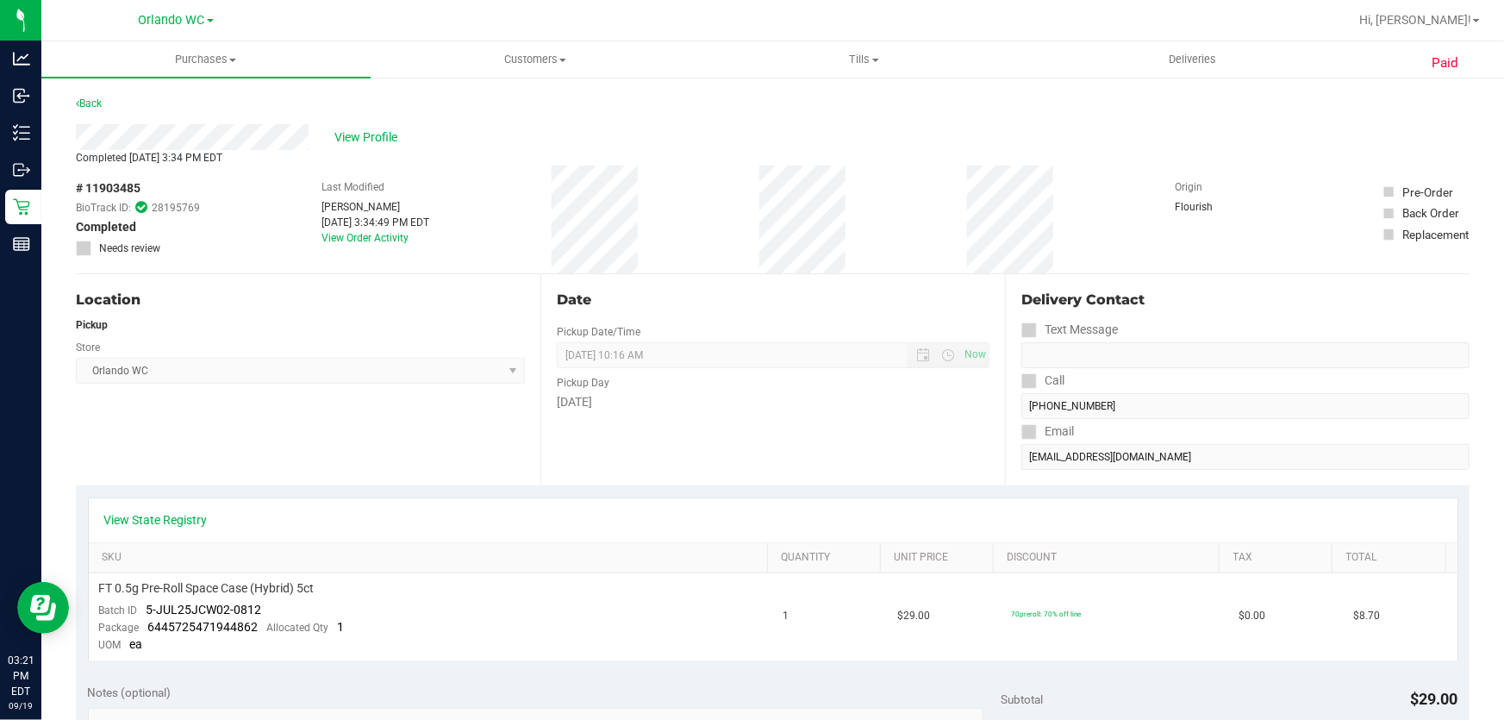
click at [906, 200] on div "# 11903485 BioTrack ID: 28195769 Completed Needs review Last Modified [PERSON_N…" at bounding box center [773, 220] width 1394 height 108
click at [665, 396] on div "[DATE]" at bounding box center [773, 402] width 433 height 18
